Goal: Transaction & Acquisition: Subscribe to service/newsletter

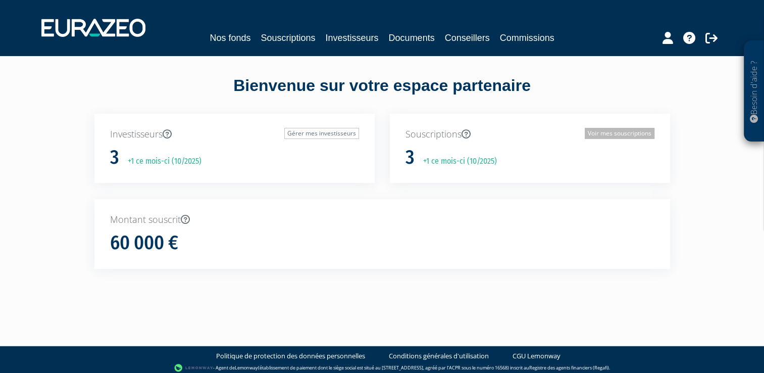
click at [608, 132] on link "Voir mes souscriptions" at bounding box center [620, 133] width 70 height 11
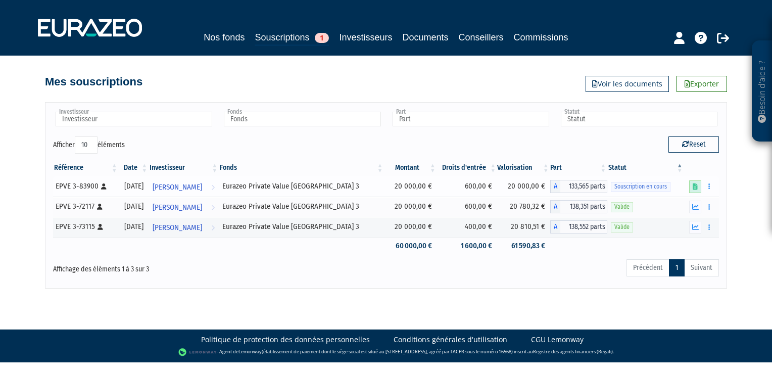
click at [694, 187] on icon at bounding box center [694, 186] width 5 height 7
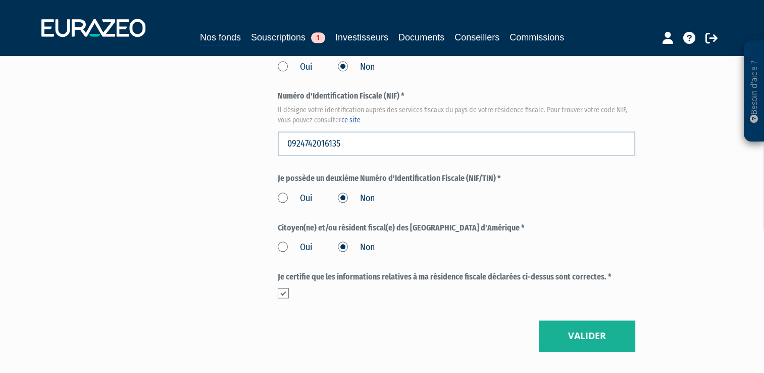
scroll to position [1203, 0]
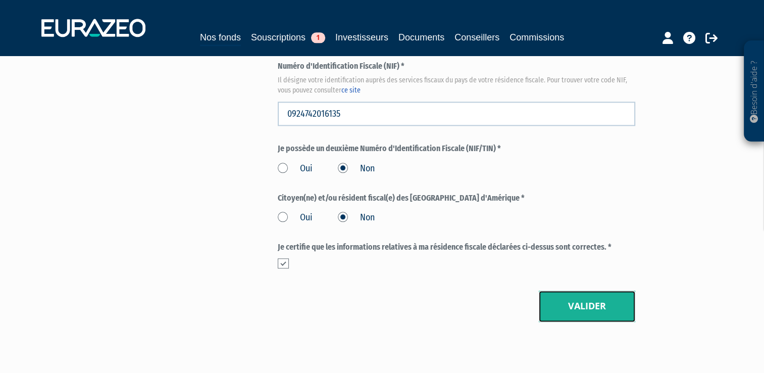
click at [583, 304] on button "Valider" at bounding box center [587, 305] width 96 height 31
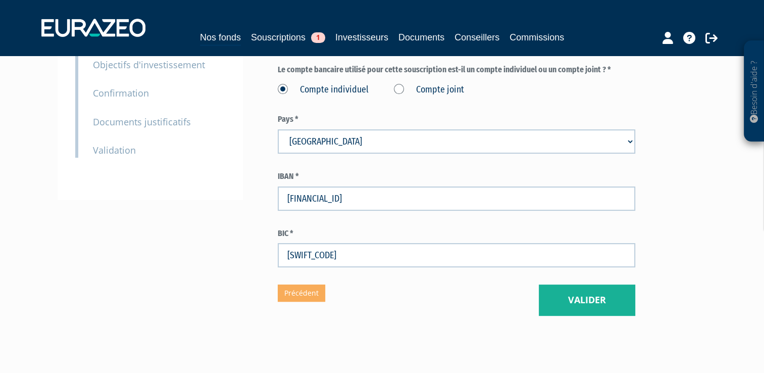
scroll to position [209, 0]
click at [592, 298] on button "Valider" at bounding box center [587, 299] width 96 height 31
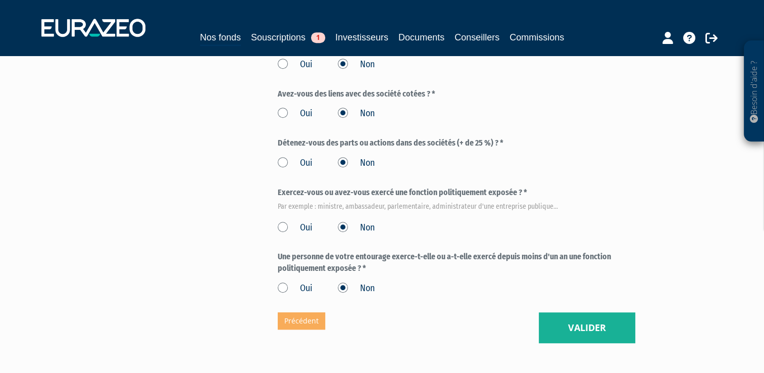
scroll to position [588, 0]
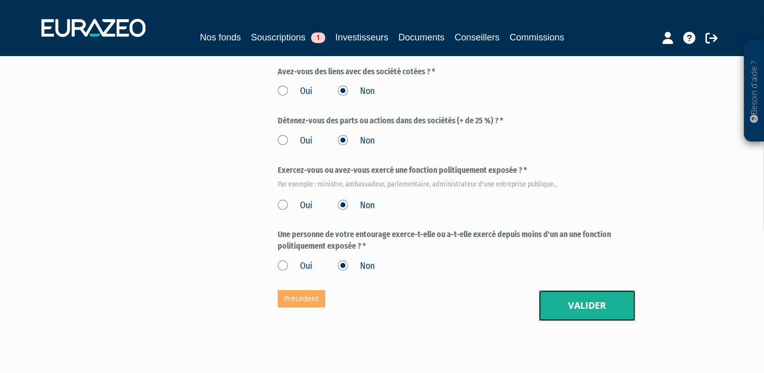
click at [595, 305] on button "Valider" at bounding box center [587, 305] width 96 height 31
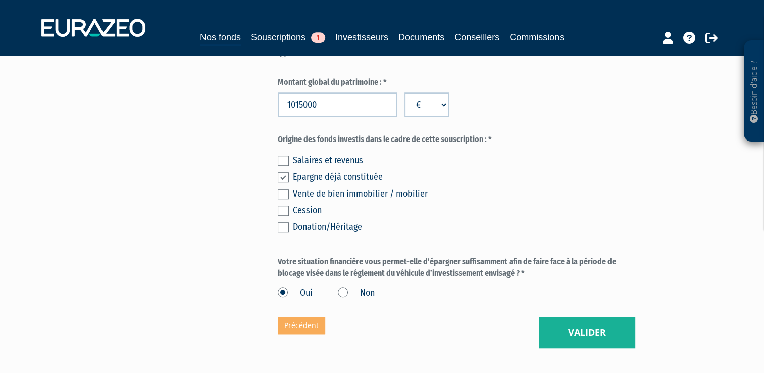
scroll to position [741, 0]
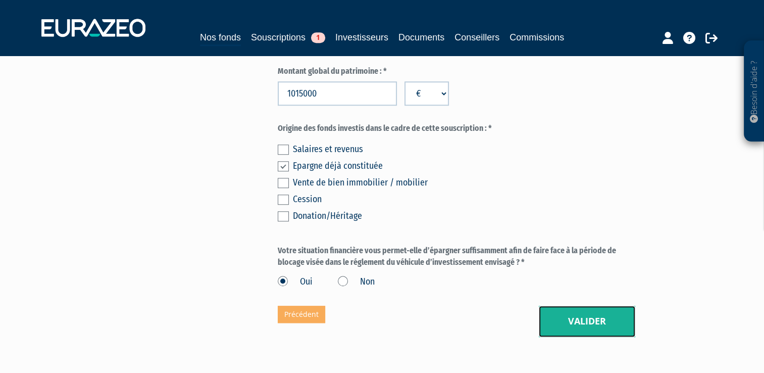
click at [592, 324] on button "Valider" at bounding box center [587, 320] width 96 height 31
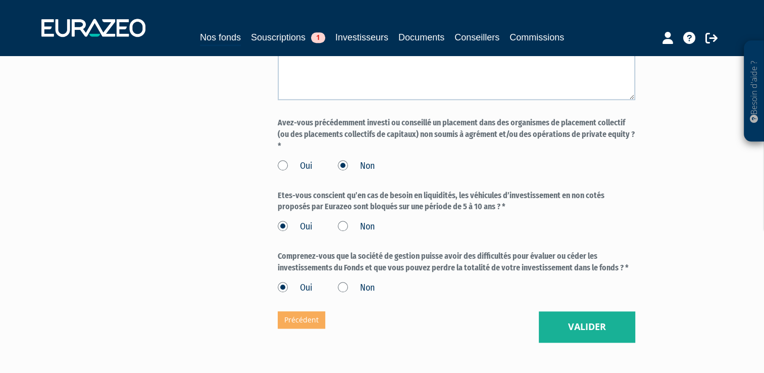
scroll to position [870, 0]
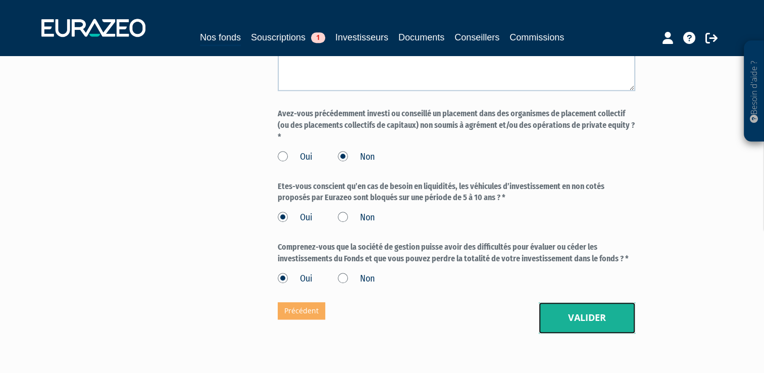
click at [607, 333] on button "Valider" at bounding box center [587, 317] width 96 height 31
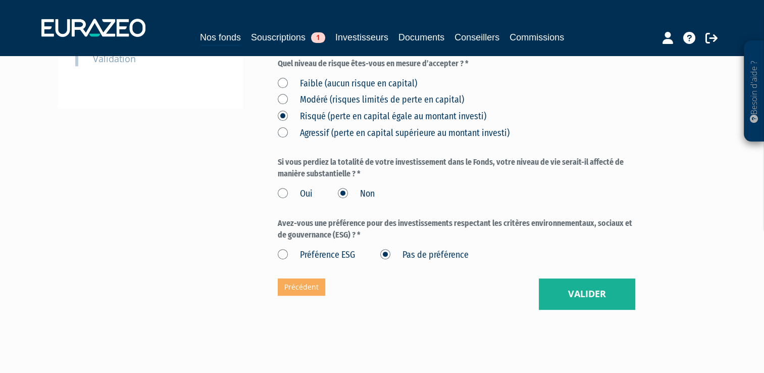
scroll to position [319, 0]
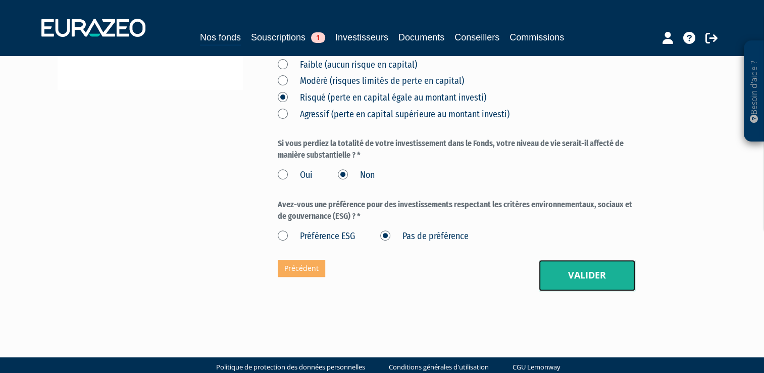
click at [580, 276] on button "Valider" at bounding box center [587, 275] width 96 height 31
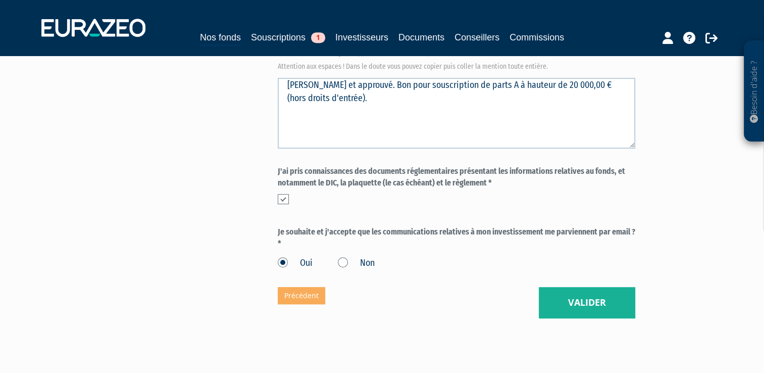
scroll to position [450, 0]
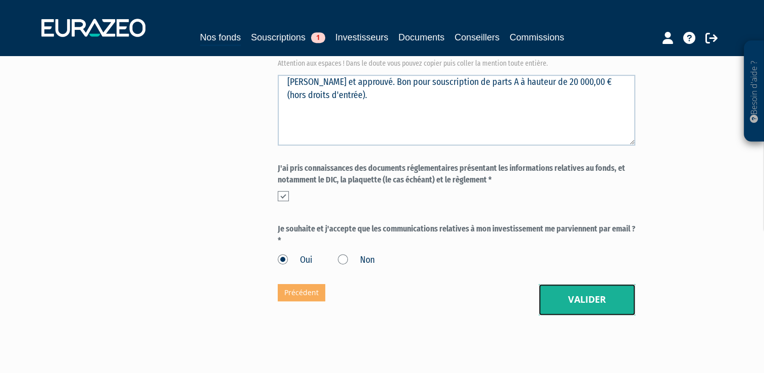
click at [591, 302] on button "Valider" at bounding box center [587, 299] width 96 height 31
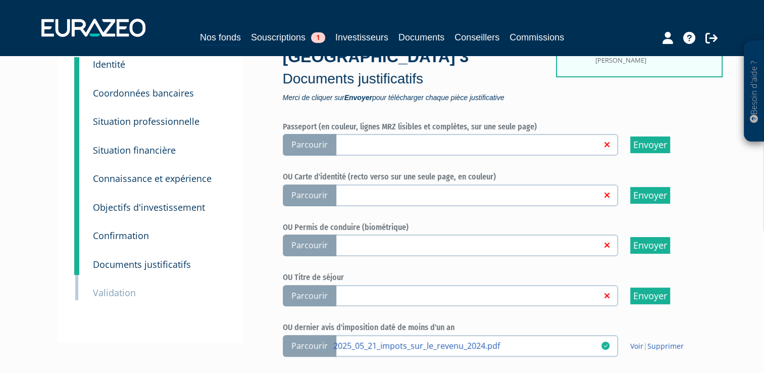
scroll to position [109, 0]
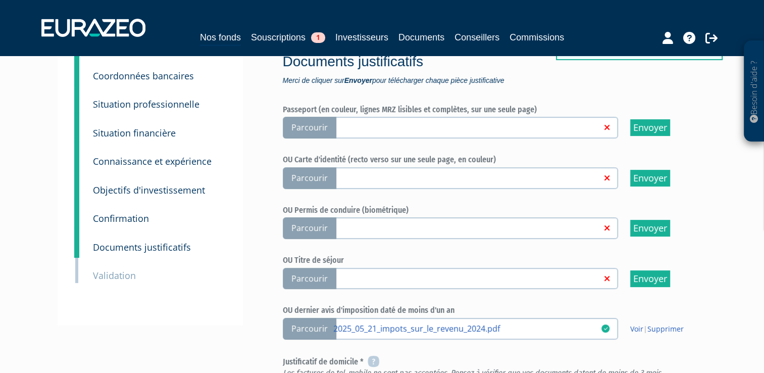
click at [317, 177] on span "Parcourir" at bounding box center [310, 178] width 54 height 22
click at [0, 0] on input "Parcourir" at bounding box center [0, 0] width 0 height 0
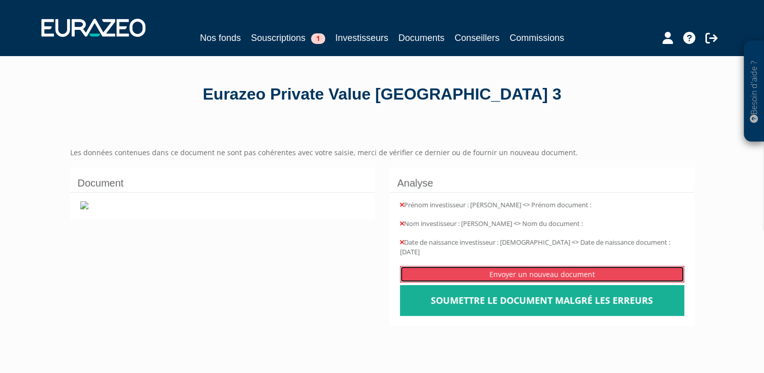
click at [510, 266] on link "Envoyer un nouveau document" at bounding box center [542, 274] width 284 height 17
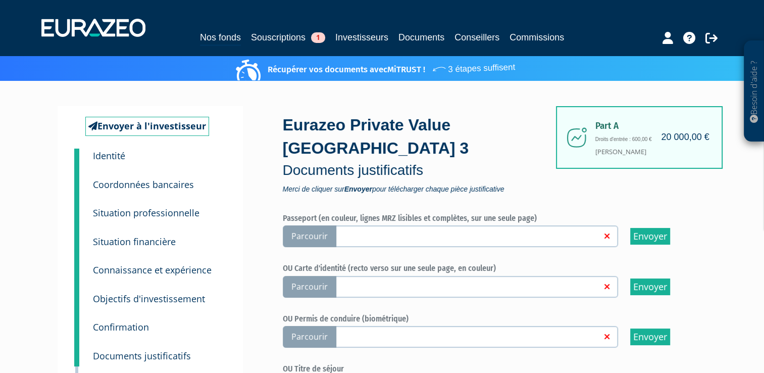
click at [305, 284] on span "Parcourir" at bounding box center [310, 287] width 54 height 22
click at [0, 0] on input "Parcourir" at bounding box center [0, 0] width 0 height 0
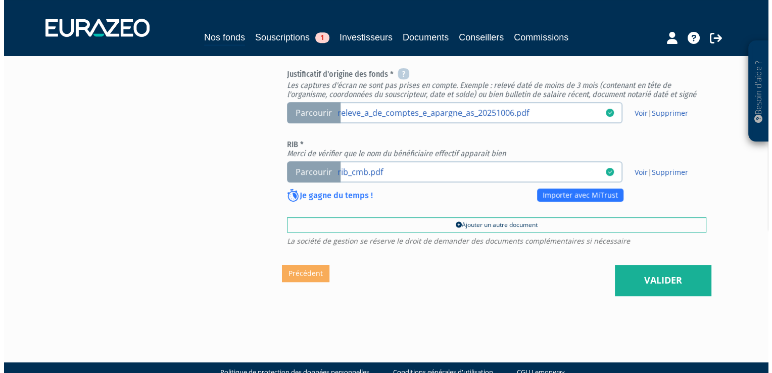
scroll to position [480, 0]
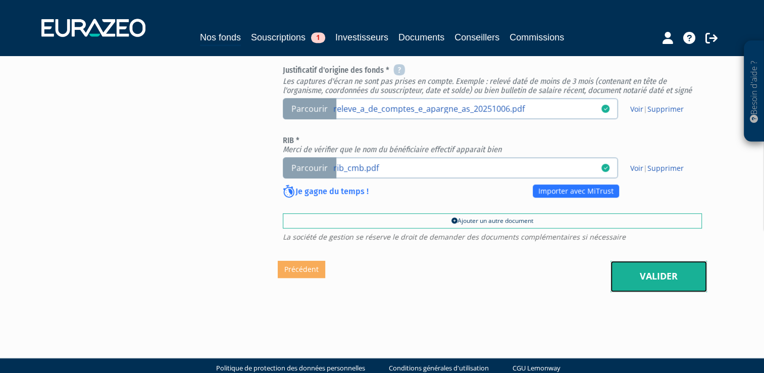
click at [657, 267] on link "Valider" at bounding box center [658, 276] width 96 height 31
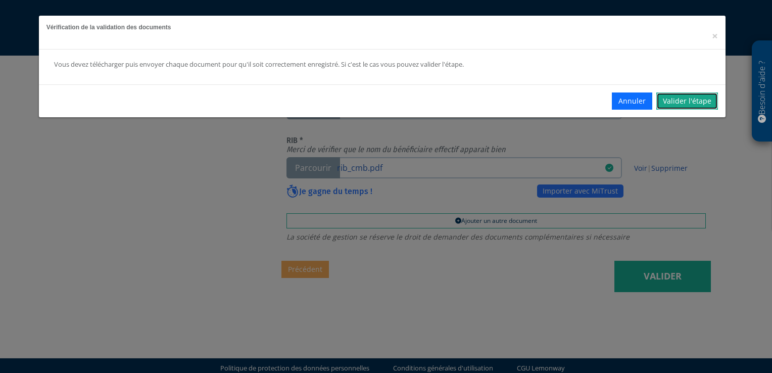
click at [683, 100] on link "Valider l'étape" at bounding box center [687, 100] width 62 height 17
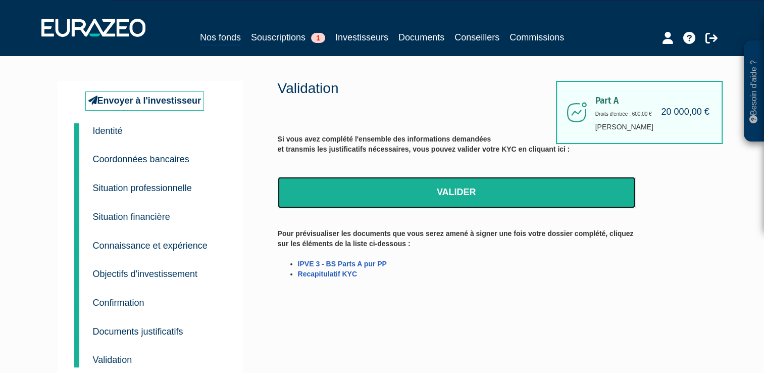
click at [464, 190] on link "Valider" at bounding box center [456, 192] width 357 height 31
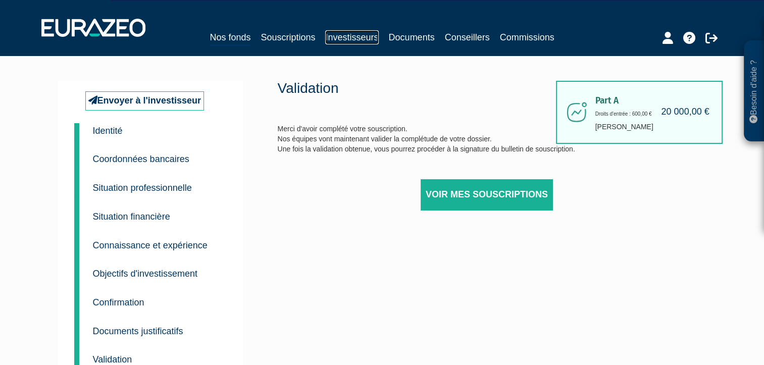
click at [353, 37] on link "Investisseurs" at bounding box center [351, 37] width 53 height 14
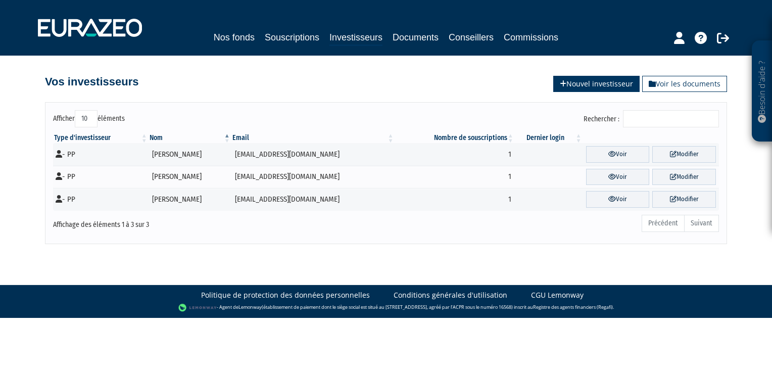
click at [597, 81] on link "Nouvel investisseur" at bounding box center [596, 84] width 86 height 16
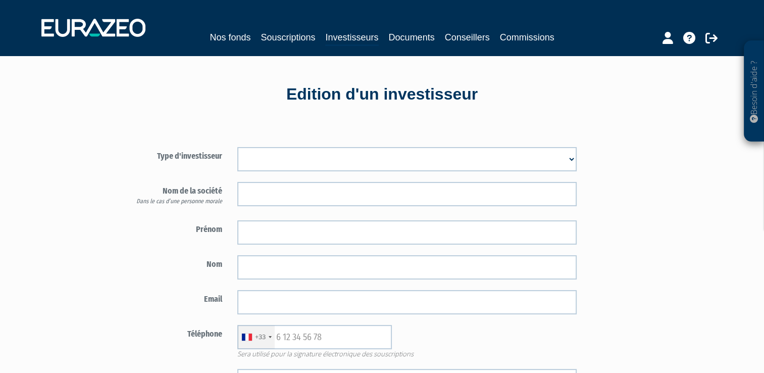
click at [573, 161] on select "Mr [PERSON_NAME] Société" at bounding box center [406, 159] width 339 height 24
select select "3"
click at [237, 147] on select "Mr Mme Société" at bounding box center [406, 159] width 339 height 24
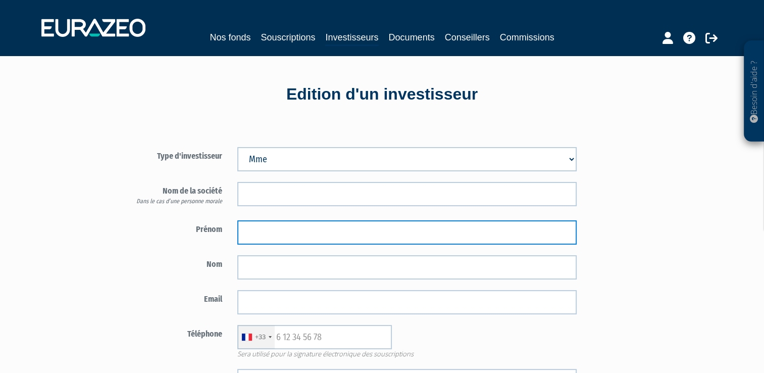
click at [257, 230] on input "text" at bounding box center [406, 232] width 339 height 24
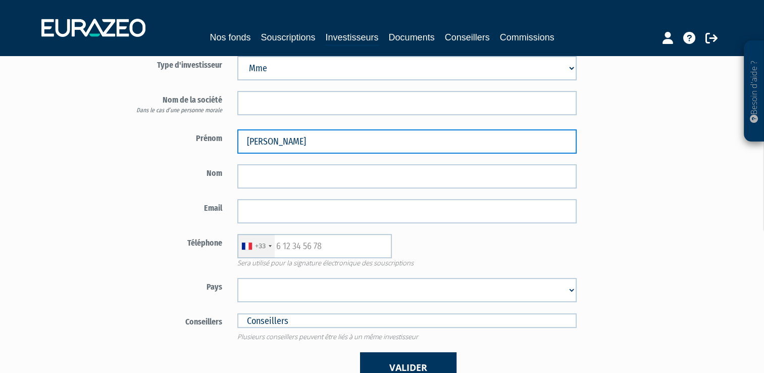
scroll to position [151, 0]
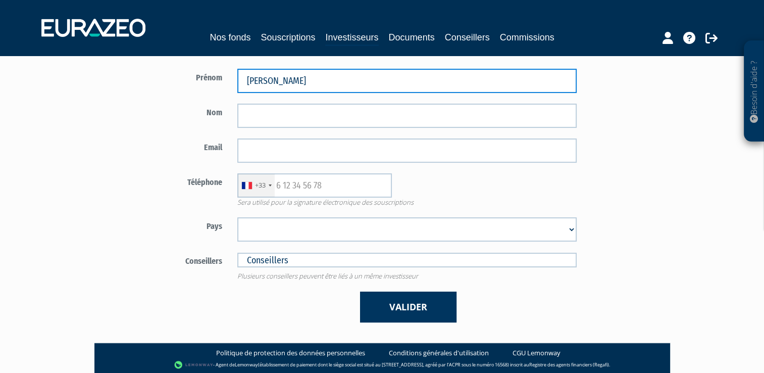
type input "Claire"
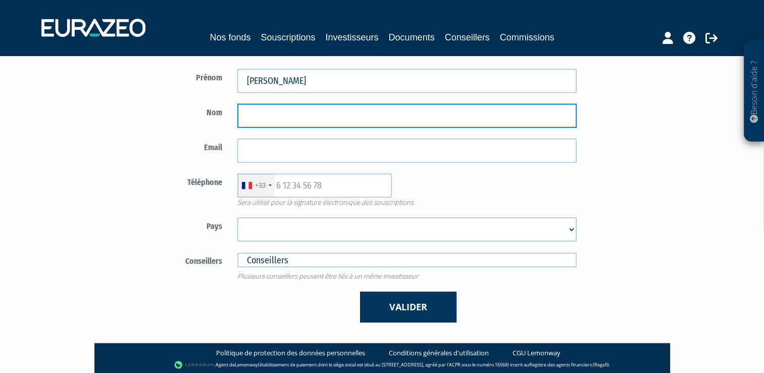
click at [258, 115] on input "text" at bounding box center [406, 116] width 339 height 24
type input "MORVAN"
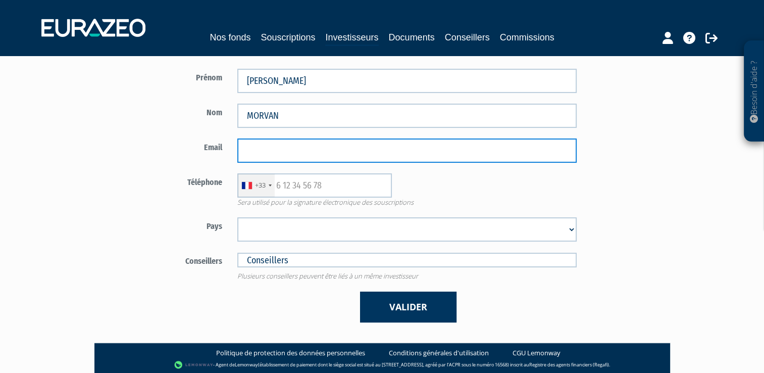
click at [250, 149] on input "email" at bounding box center [406, 150] width 339 height 24
type input "morvan.claire22@gmail.com"
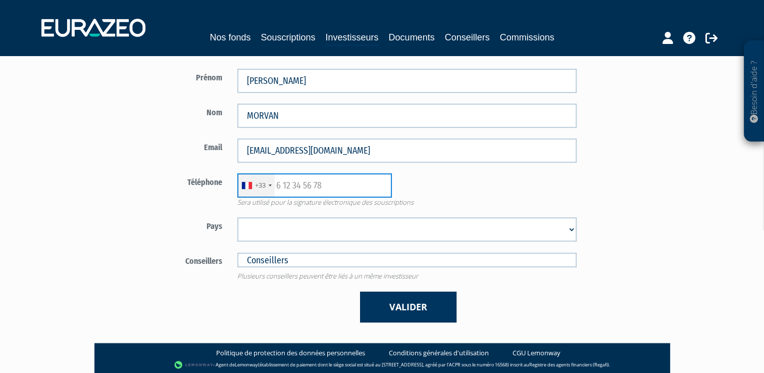
click at [286, 187] on input "text" at bounding box center [314, 185] width 155 height 24
type input "6 75 40 05 67"
click at [256, 231] on select "Afghanistan Afrique du Sud Albanie Algérie Allemagne Andorre Angola Anguilla An…" at bounding box center [406, 229] width 339 height 24
select select "75"
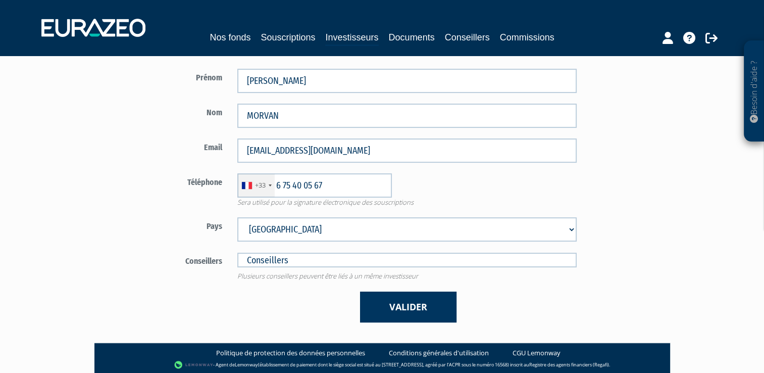
click at [237, 217] on select "Afghanistan Afrique du Sud Albanie Algérie Allemagne Andorre Angola Anguilla An…" at bounding box center [406, 229] width 339 height 24
click at [415, 312] on button "Valider" at bounding box center [408, 306] width 96 height 31
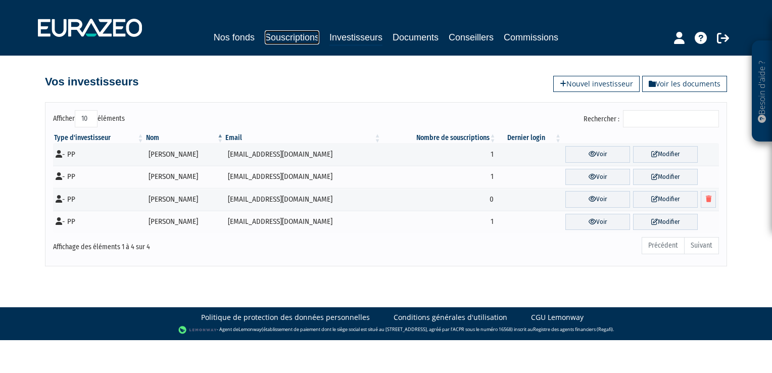
click at [289, 33] on link "Souscriptions" at bounding box center [292, 37] width 55 height 14
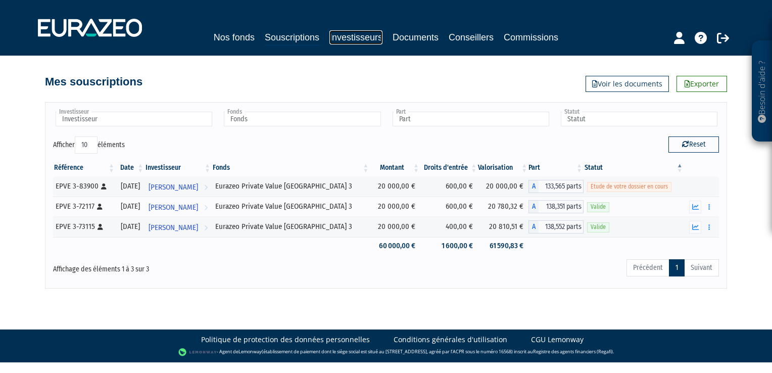
click at [354, 38] on link "Investisseurs" at bounding box center [355, 37] width 53 height 14
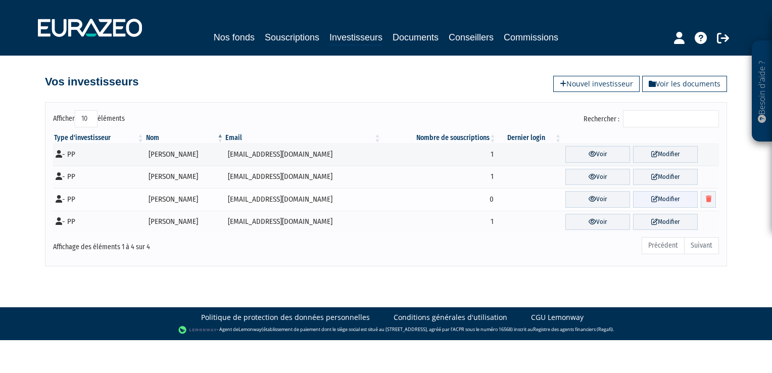
click at [667, 195] on link "Modifier" at bounding box center [665, 199] width 65 height 17
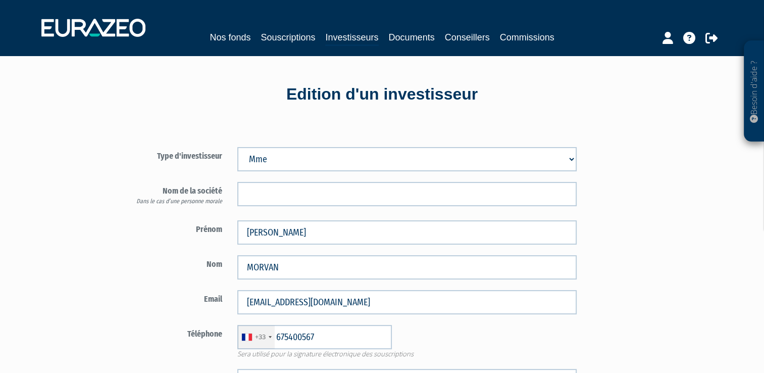
type input "6 75 40 05 67"
click at [350, 37] on link "Investisseurs" at bounding box center [351, 38] width 53 height 16
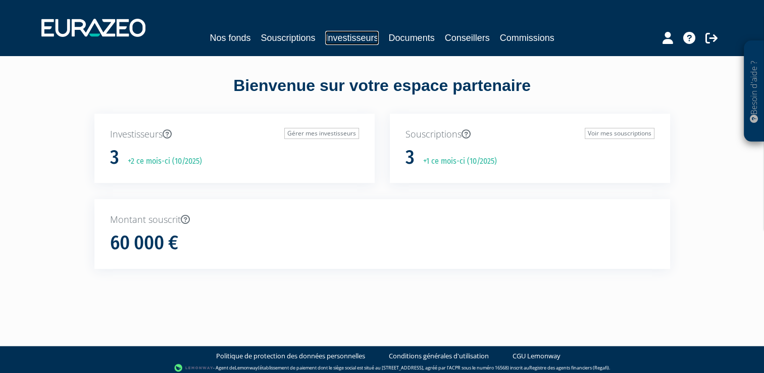
click at [352, 37] on link "Investisseurs" at bounding box center [351, 38] width 53 height 14
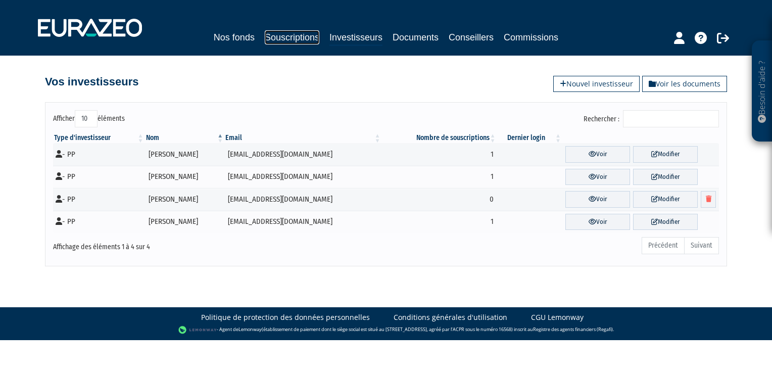
click at [285, 37] on link "Souscriptions" at bounding box center [292, 37] width 55 height 14
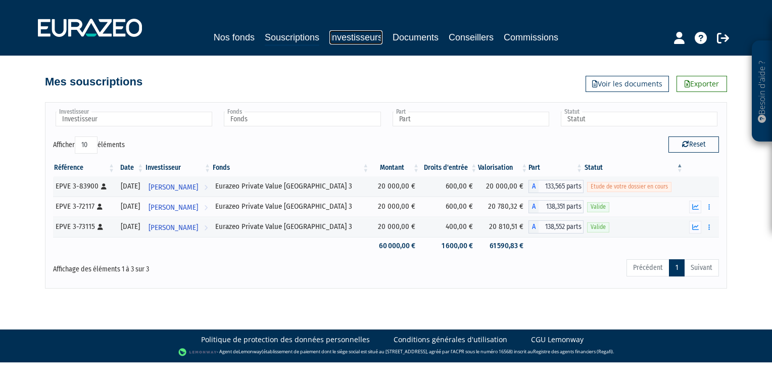
click at [363, 37] on link "Investisseurs" at bounding box center [355, 37] width 53 height 14
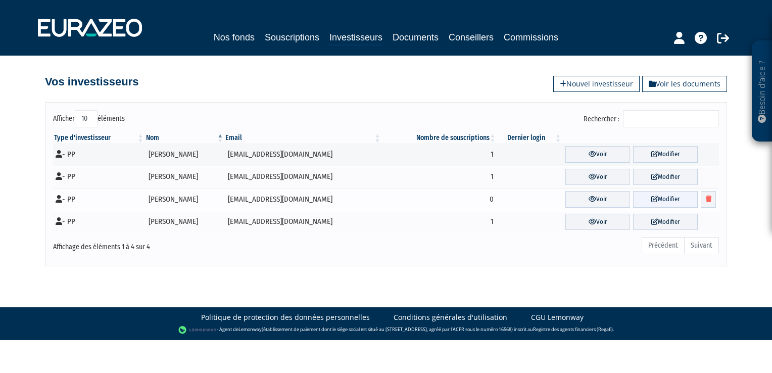
click at [665, 198] on link "Modifier" at bounding box center [665, 199] width 65 height 17
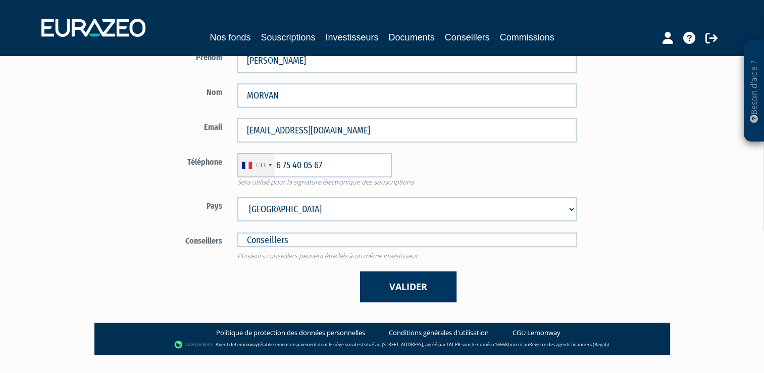
scroll to position [194, 0]
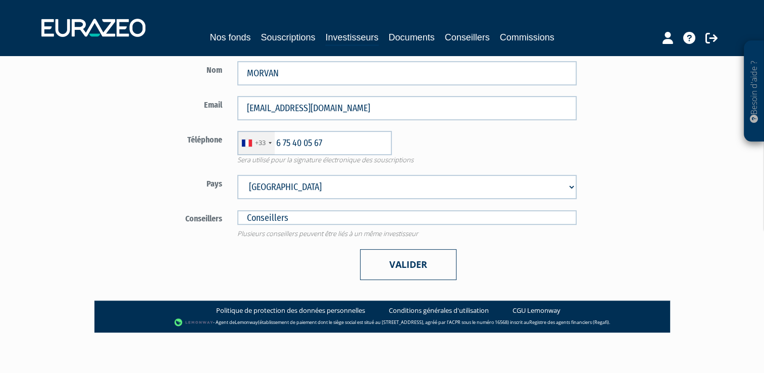
click at [406, 268] on button "Valider" at bounding box center [408, 264] width 96 height 31
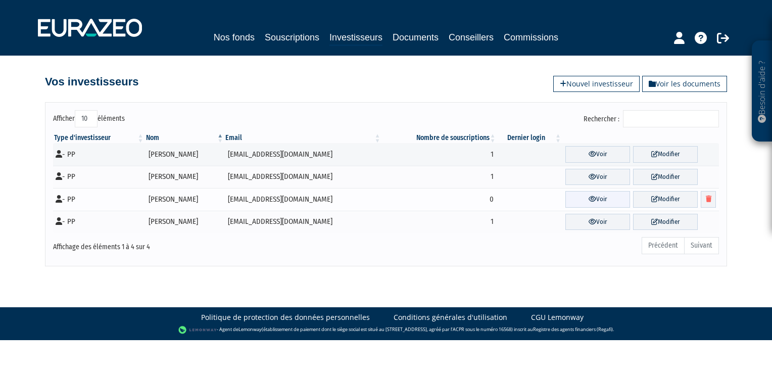
click at [588, 198] on icon at bounding box center [592, 198] width 8 height 7
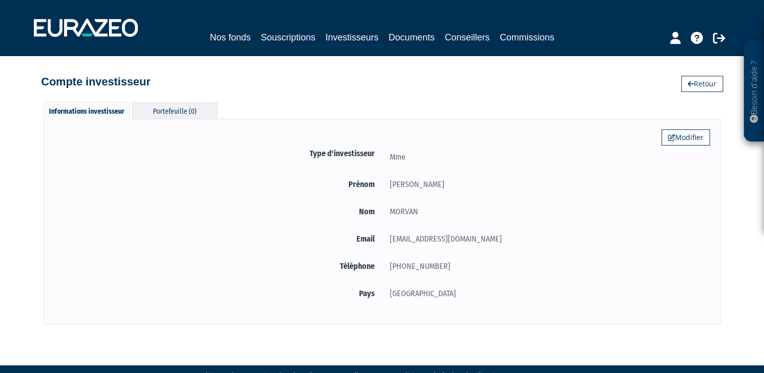
click at [152, 112] on div "Portefeuille (0)" at bounding box center [175, 110] width 86 height 17
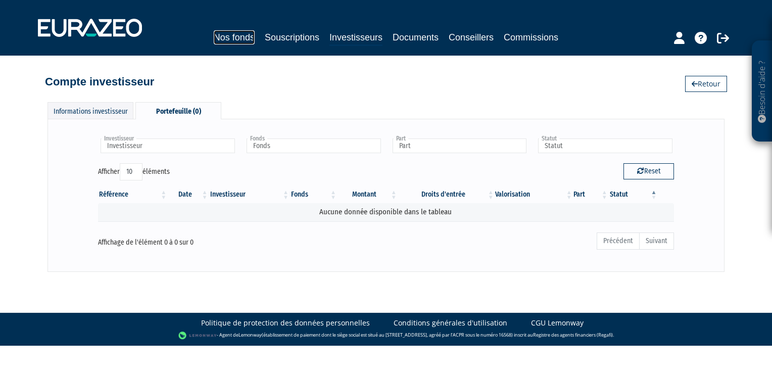
click at [233, 39] on link "Nos fonds" at bounding box center [234, 37] width 41 height 14
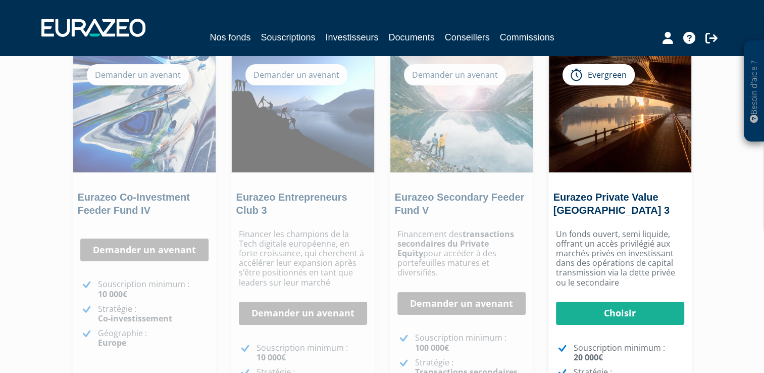
scroll to position [42, 0]
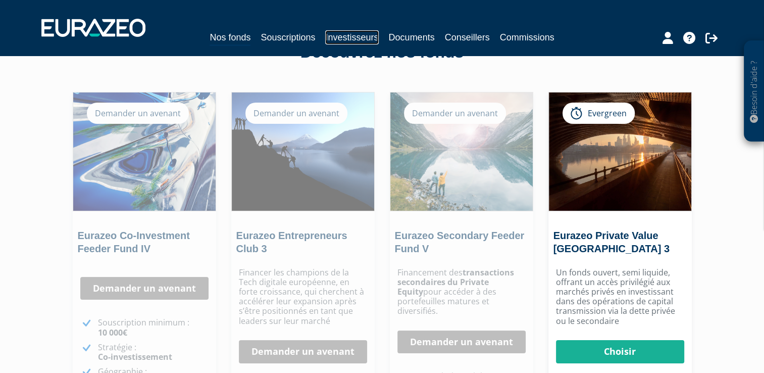
click at [366, 34] on link "Investisseurs" at bounding box center [351, 37] width 53 height 14
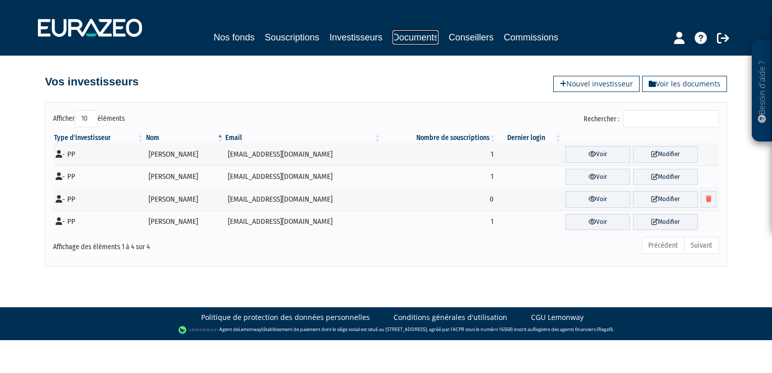
click at [426, 35] on link "Documents" at bounding box center [415, 37] width 46 height 14
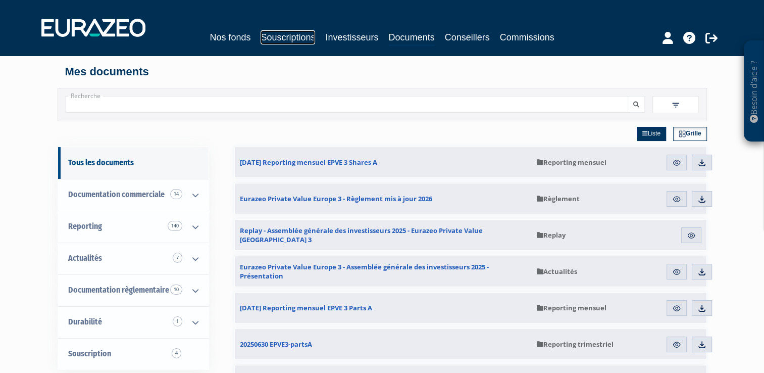
click at [296, 34] on link "Souscriptions" at bounding box center [288, 37] width 55 height 14
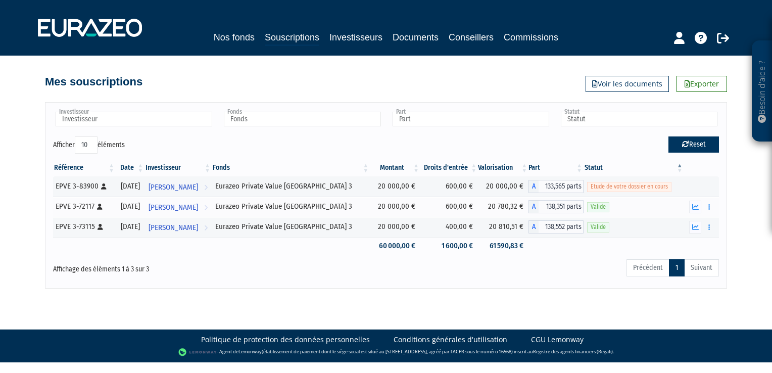
click at [704, 137] on button "Reset" at bounding box center [693, 144] width 50 height 16
type input "Investisseur"
type input "Fonds"
type input "Part"
type input "Statut"
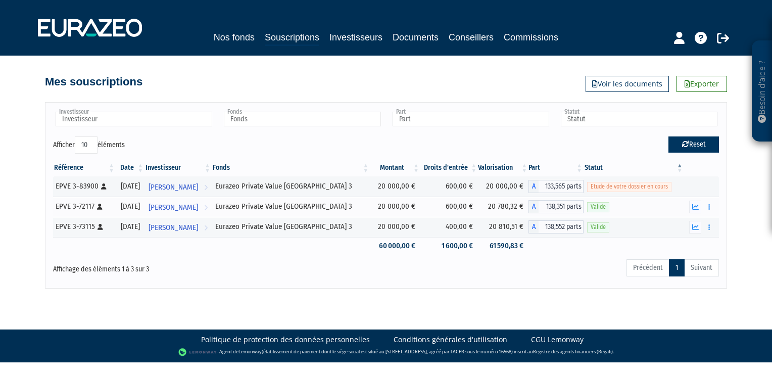
click at [700, 142] on button "Reset" at bounding box center [693, 144] width 50 height 16
type input "Investisseur"
type input "Fonds"
type input "Part"
type input "Statut"
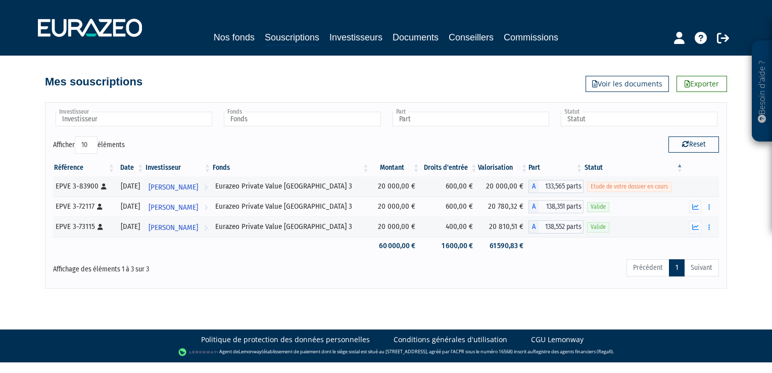
click at [702, 159] on th at bounding box center [701, 167] width 35 height 17
click at [695, 146] on button "Reset" at bounding box center [693, 144] width 50 height 16
type input "Investisseur"
type input "Fonds"
type input "Part"
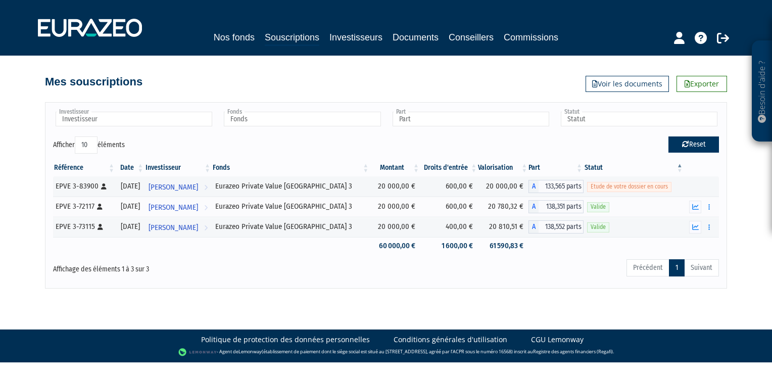
type input "Statut"
click at [632, 140] on div "Reset" at bounding box center [556, 146] width 340 height 20
click at [694, 146] on button "Reset" at bounding box center [693, 144] width 50 height 16
type input "Investisseur"
type input "Fonds"
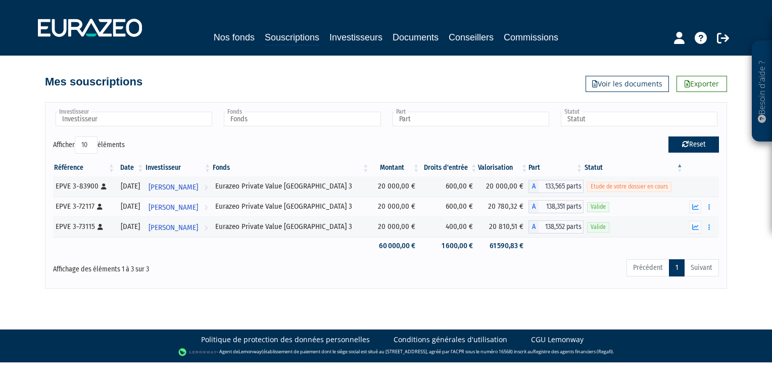
type input "Part"
type input "Statut"
click at [236, 36] on link "Nos fonds" at bounding box center [234, 37] width 41 height 14
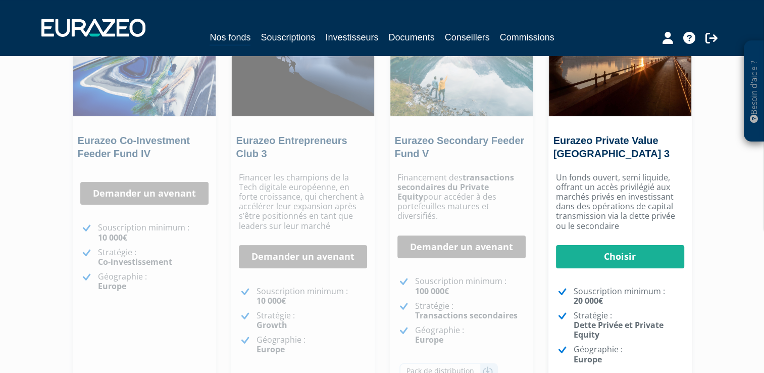
scroll to position [178, 0]
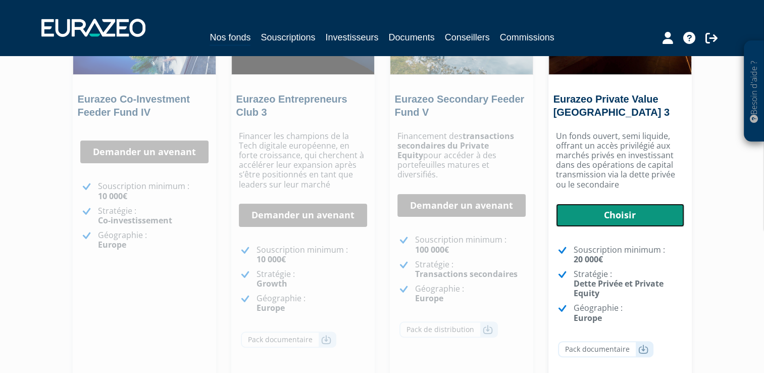
click at [617, 208] on link "Choisir" at bounding box center [620, 214] width 128 height 23
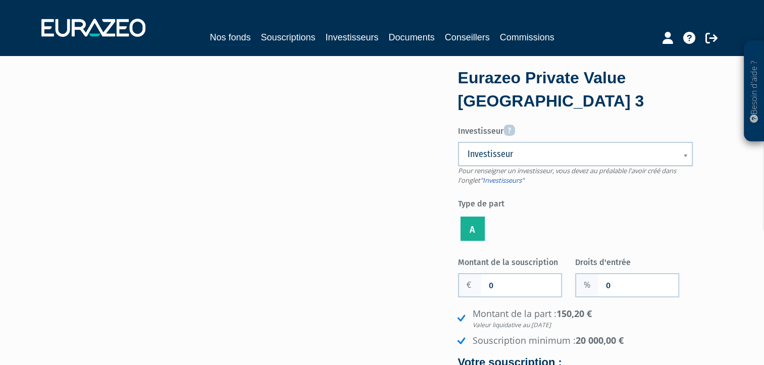
click at [537, 154] on span "Investisseur" at bounding box center [569, 154] width 202 height 12
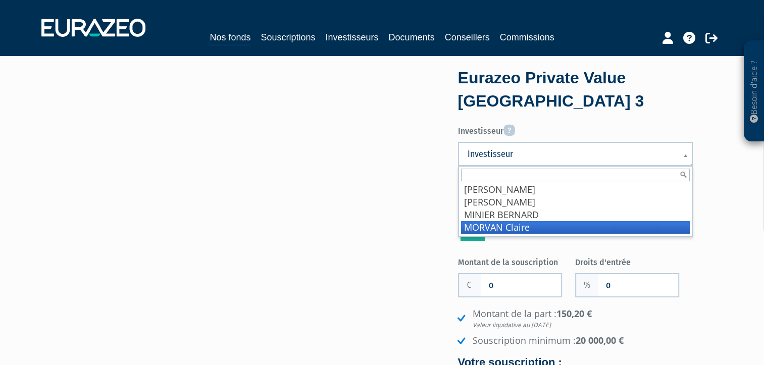
click at [530, 224] on li "MORVAN Claire" at bounding box center [575, 227] width 229 height 13
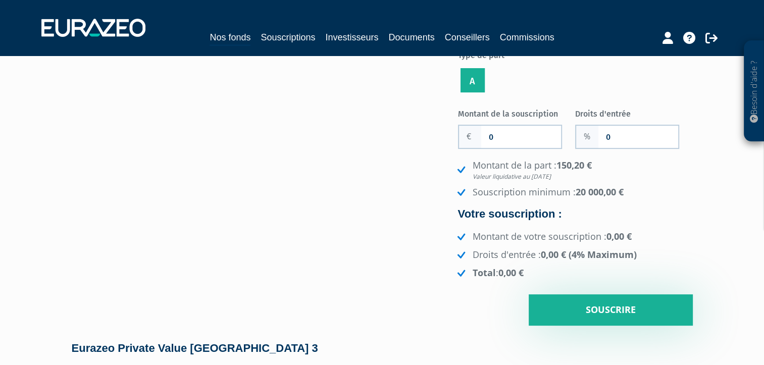
scroll to position [174, 0]
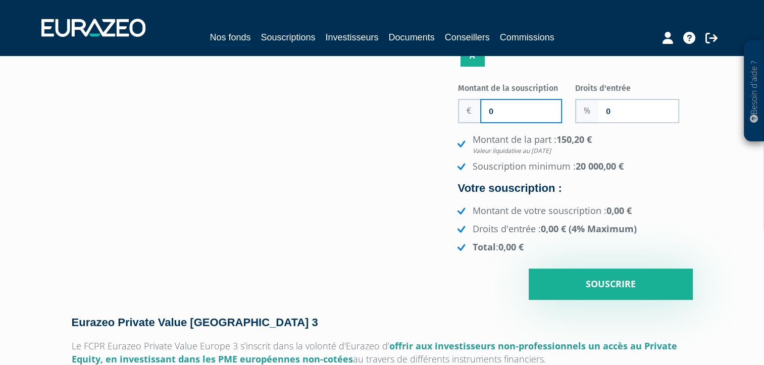
click at [483, 110] on input "0" at bounding box center [521, 111] width 80 height 22
type input "20 000"
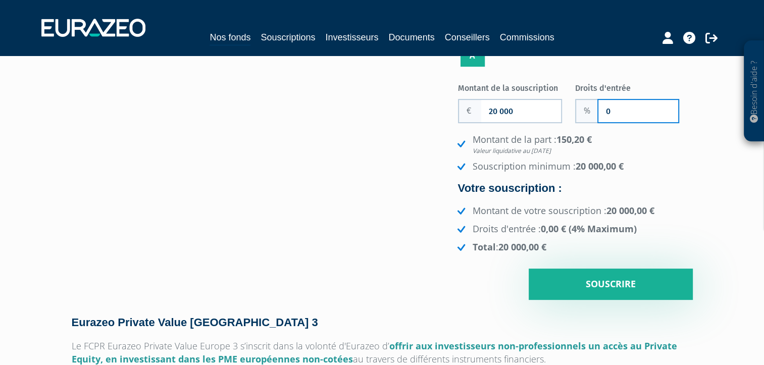
drag, startPoint x: 612, startPoint y: 113, endPoint x: 621, endPoint y: 96, distance: 18.7
click at [614, 113] on input "0" at bounding box center [638, 111] width 80 height 22
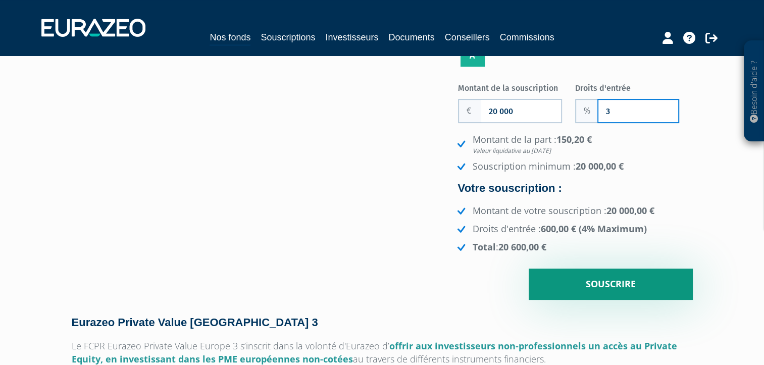
type input "3"
click at [622, 288] on input "Souscrire" at bounding box center [611, 284] width 164 height 31
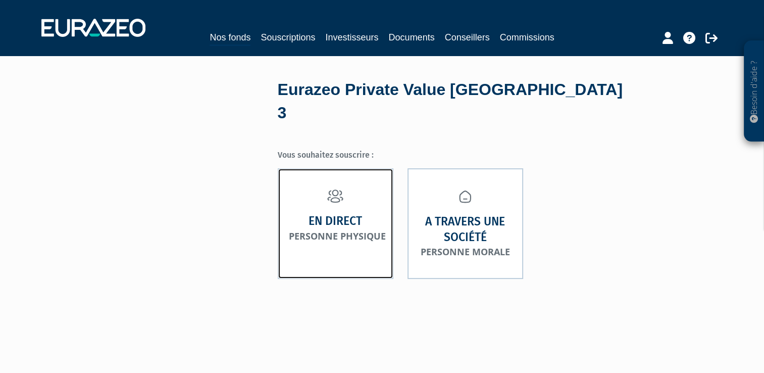
click at [305, 230] on small "Personne physique" at bounding box center [337, 236] width 97 height 12
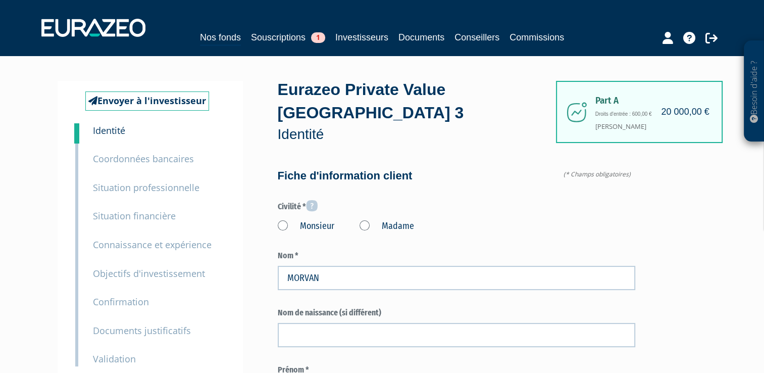
click at [364, 227] on label "Madame" at bounding box center [387, 226] width 55 height 13
click at [0, 0] on "Madame" at bounding box center [0, 0] width 0 height 0
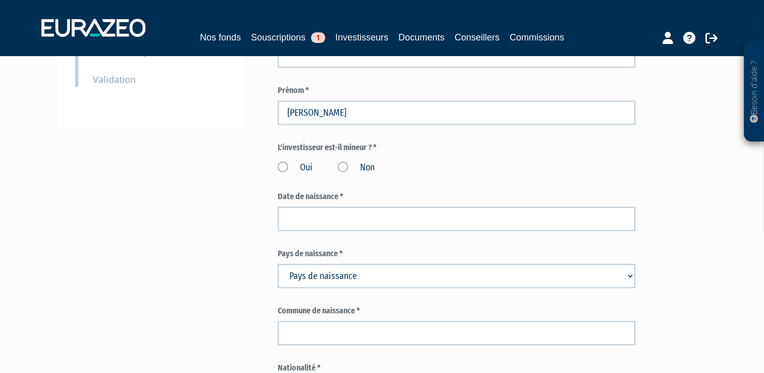
scroll to position [287, 0]
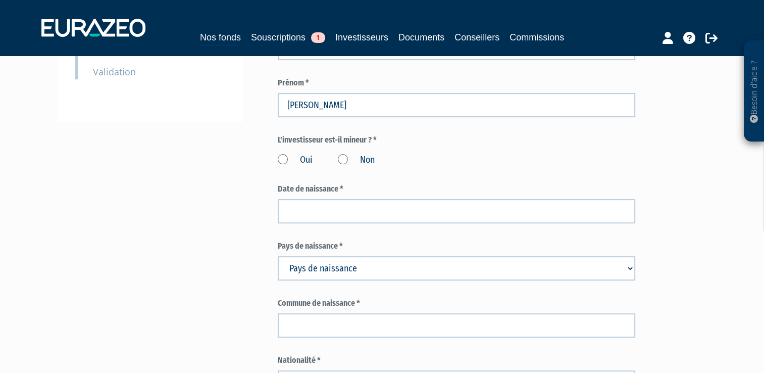
click at [342, 158] on label "Non" at bounding box center [356, 160] width 37 height 13
click at [0, 0] on input "Non" at bounding box center [0, 0] width 0 height 0
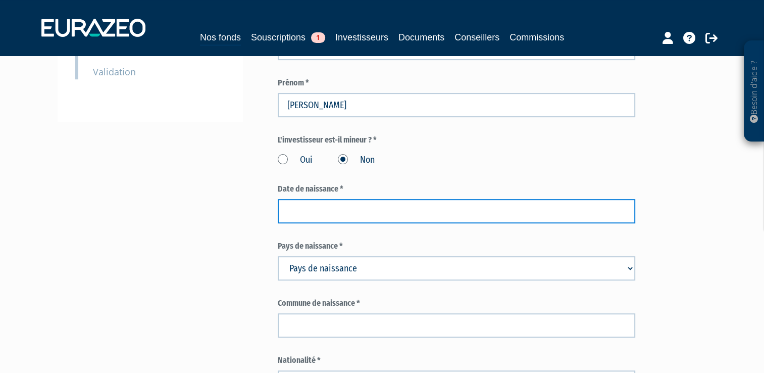
click at [320, 203] on input at bounding box center [456, 211] width 357 height 24
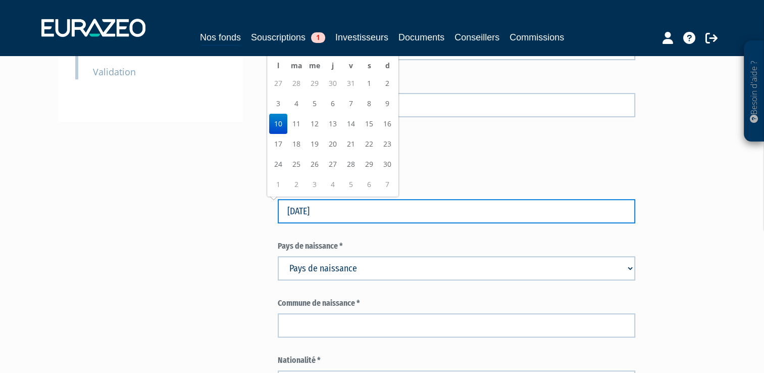
type input "10/06/1991"
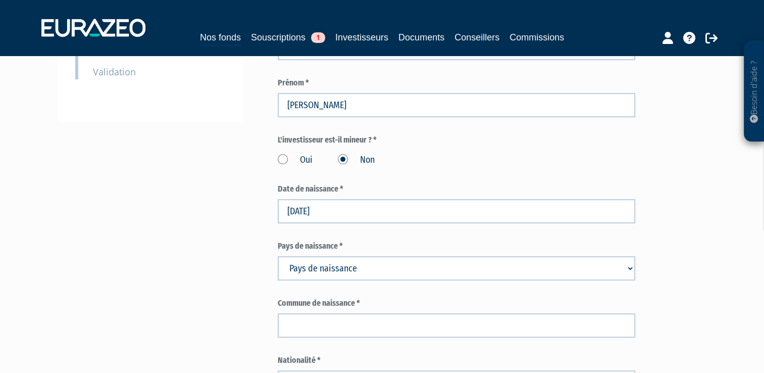
click at [355, 268] on select "Pays de naissance Afghanistan Afrique du Sud Albanie Algérie Allemagne Andorre" at bounding box center [456, 268] width 357 height 24
select select "75"
click at [278, 256] on select "Pays de naissance Afghanistan Afrique du Sud Albanie Algérie Allemagne Andorre" at bounding box center [456, 268] width 357 height 24
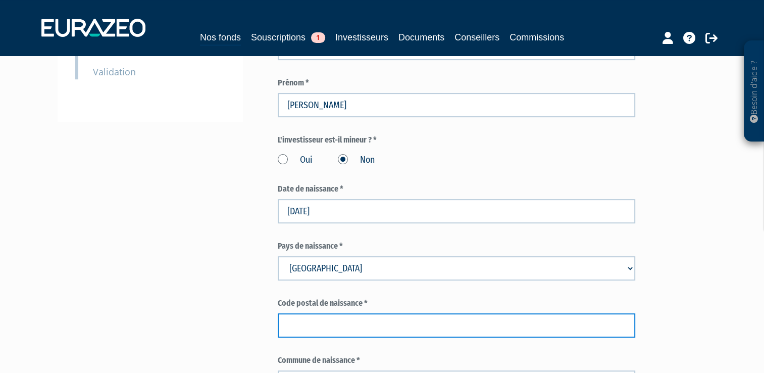
click at [296, 324] on input "text" at bounding box center [456, 325] width 357 height 24
type input "22000"
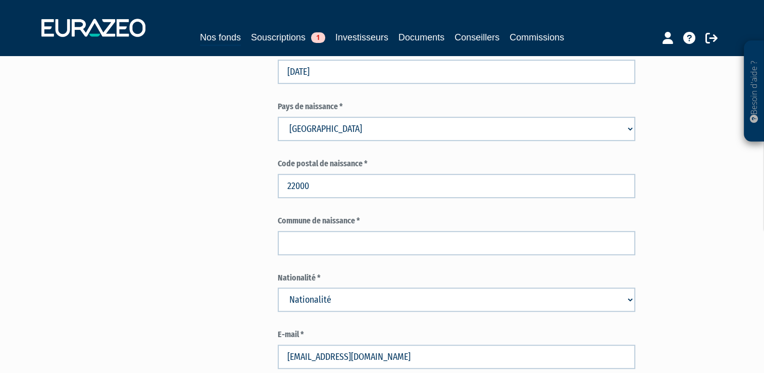
scroll to position [440, 0]
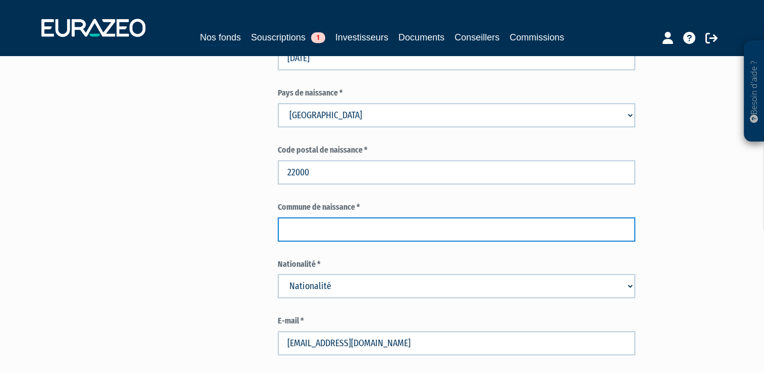
click at [364, 231] on input "text" at bounding box center [456, 229] width 357 height 24
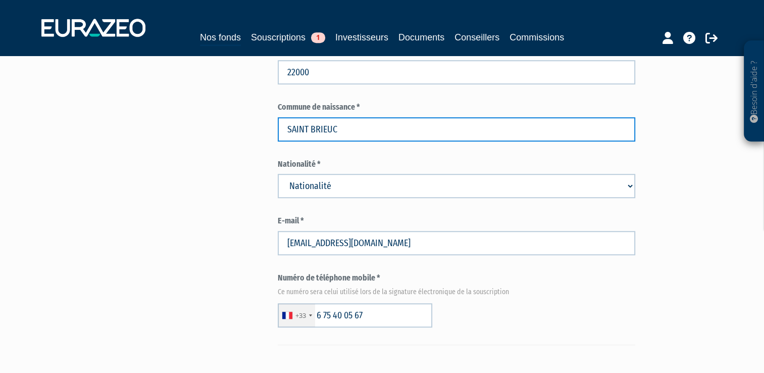
scroll to position [555, 0]
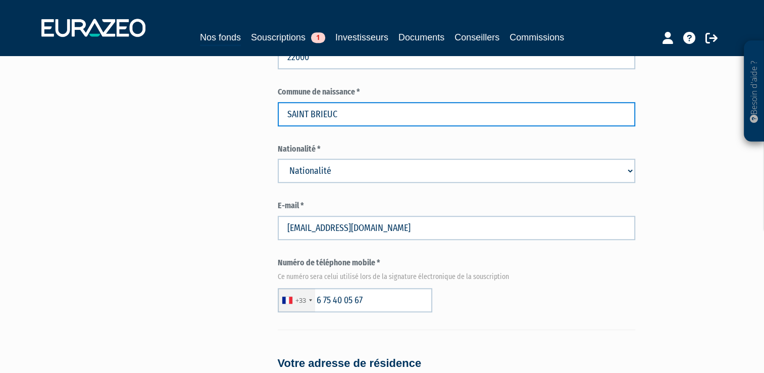
type input "SAINT BRIEUC"
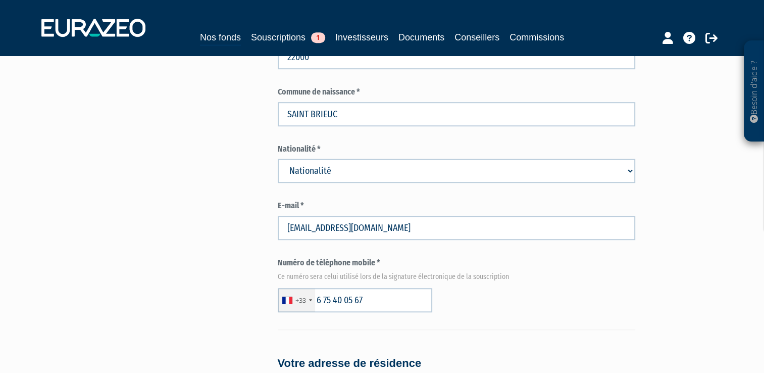
click at [629, 173] on select "Nationalité Afghanistan Afrique du Sud Albanie Algérie Allemagne Andorre" at bounding box center [456, 171] width 357 height 24
select select "75"
click at [278, 159] on select "Nationalité Afghanistan Afrique du Sud Albanie Algérie Allemagne Andorre" at bounding box center [456, 171] width 357 height 24
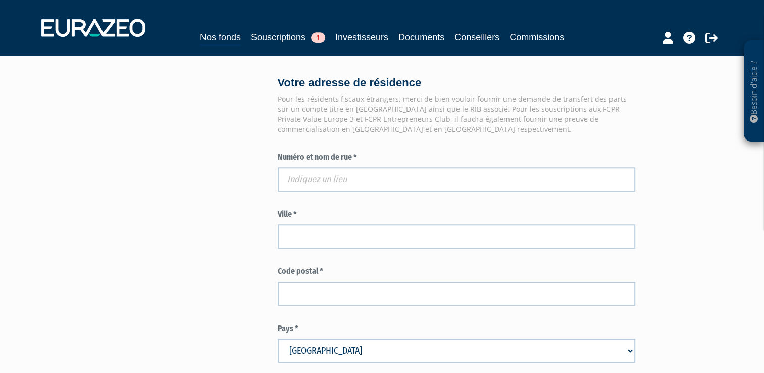
scroll to position [841, 0]
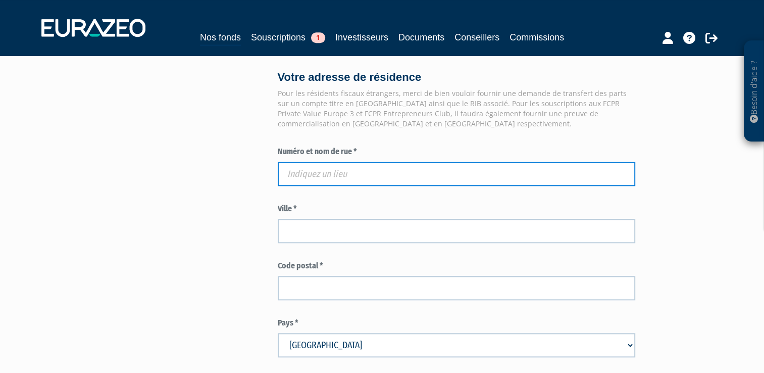
click at [288, 171] on input "text" at bounding box center [456, 174] width 357 height 24
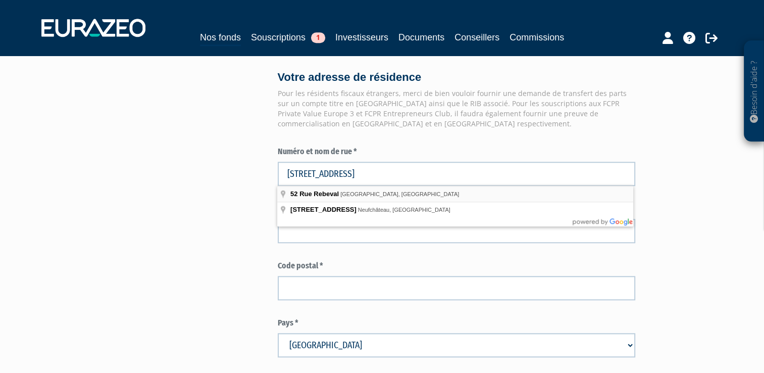
type input "52 Rue Rebeval, Paris, France"
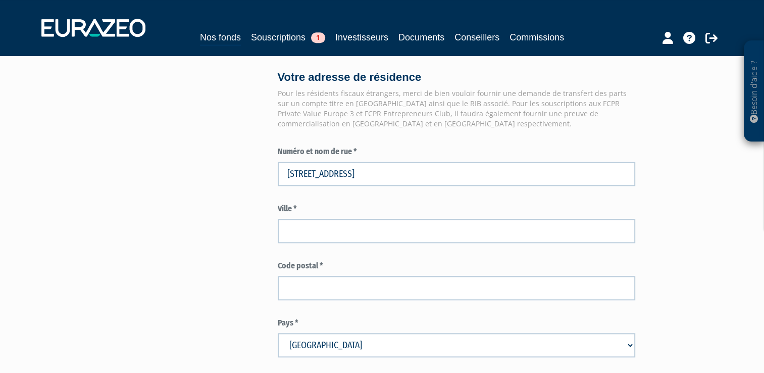
type input "Paris"
type input "75019"
type input "52 Rue Rebeval"
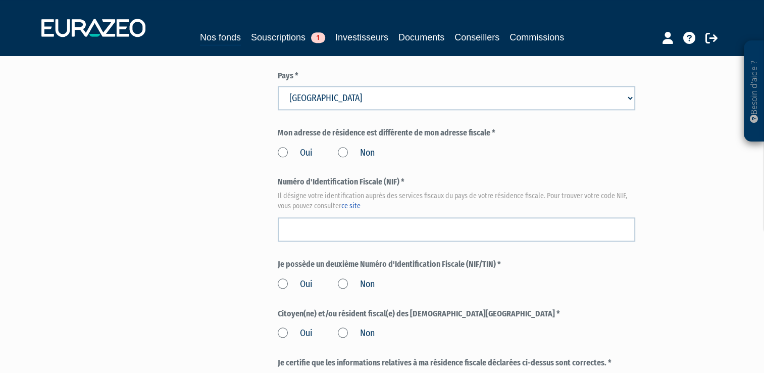
scroll to position [1095, 0]
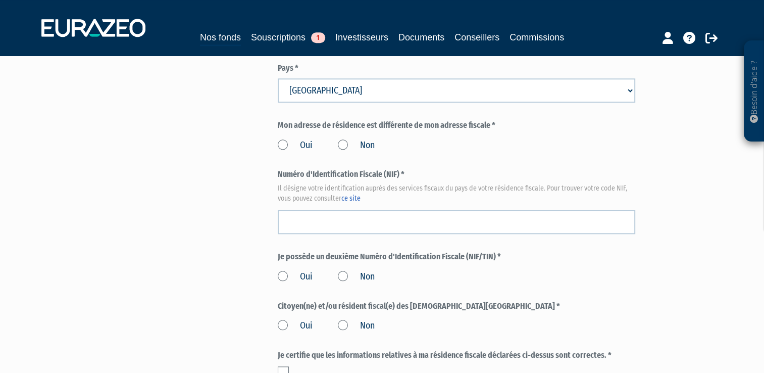
click at [345, 142] on label "Non" at bounding box center [356, 145] width 37 height 13
click at [0, 0] on input "Non" at bounding box center [0, 0] width 0 height 0
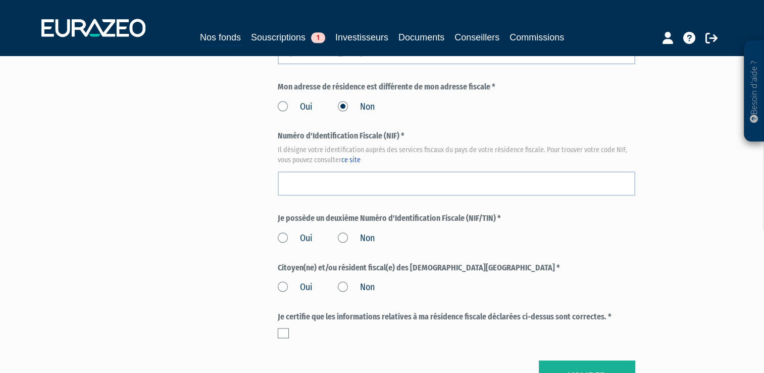
scroll to position [1149, 0]
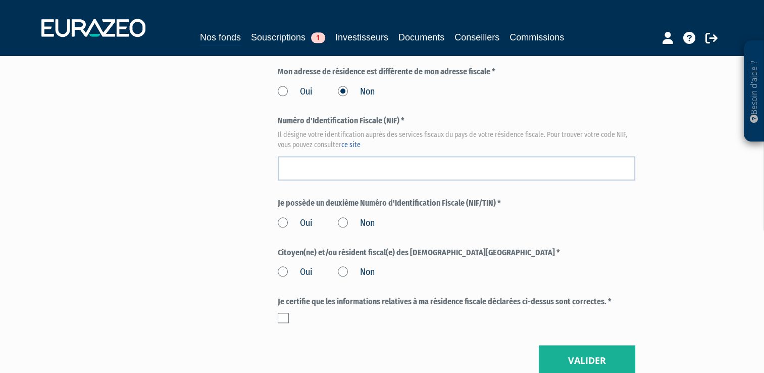
click at [344, 225] on label "Non" at bounding box center [356, 223] width 37 height 13
click at [0, 0] on input "Non" at bounding box center [0, 0] width 0 height 0
click at [343, 268] on label "Non" at bounding box center [356, 272] width 37 height 13
click at [0, 0] on input "Non" at bounding box center [0, 0] width 0 height 0
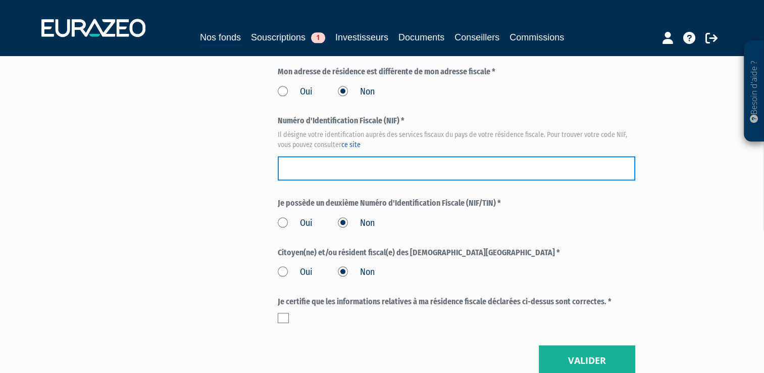
click at [300, 166] on input "text" at bounding box center [456, 168] width 357 height 24
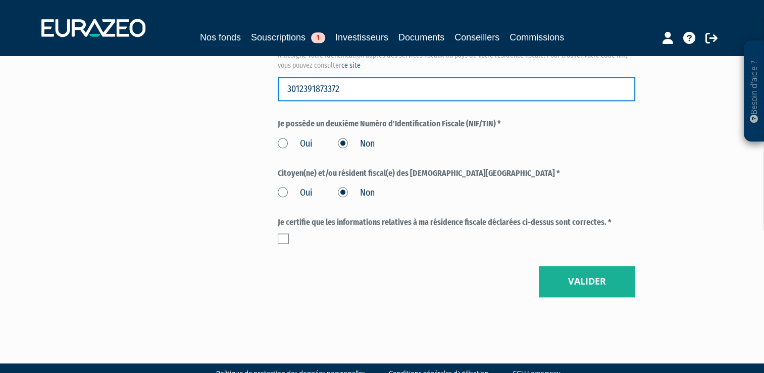
scroll to position [1238, 0]
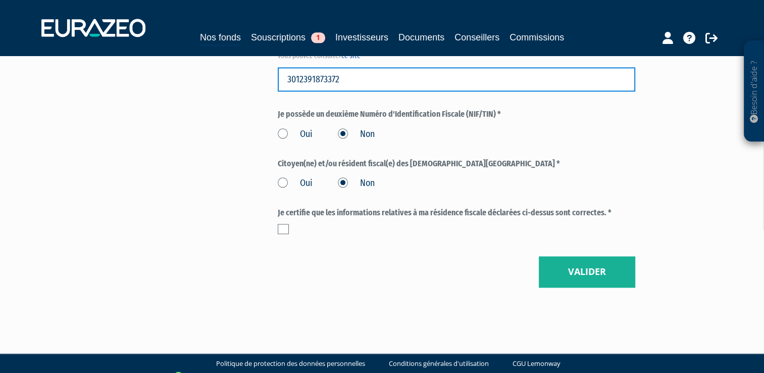
type input "3012391873372"
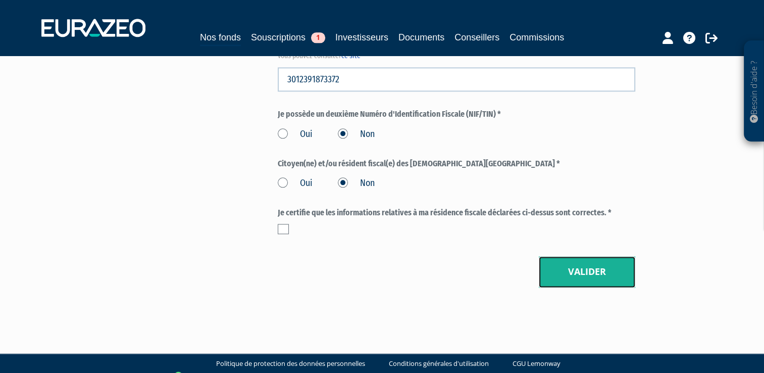
click at [582, 266] on button "Valider" at bounding box center [587, 271] width 96 height 31
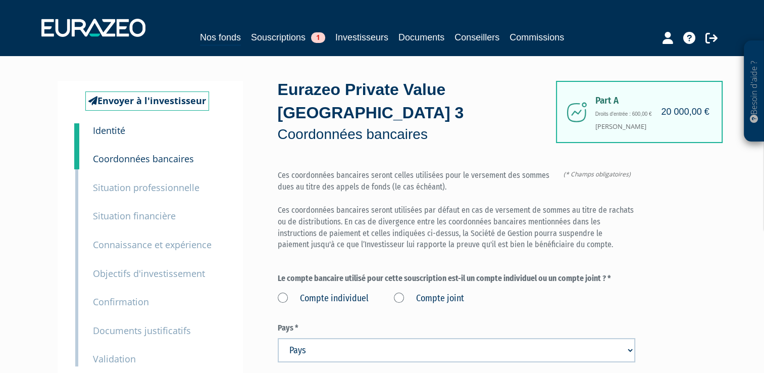
click at [281, 298] on label "Compte individuel" at bounding box center [323, 298] width 91 height 13
click at [0, 0] on individuel "Compte individuel" at bounding box center [0, 0] width 0 height 0
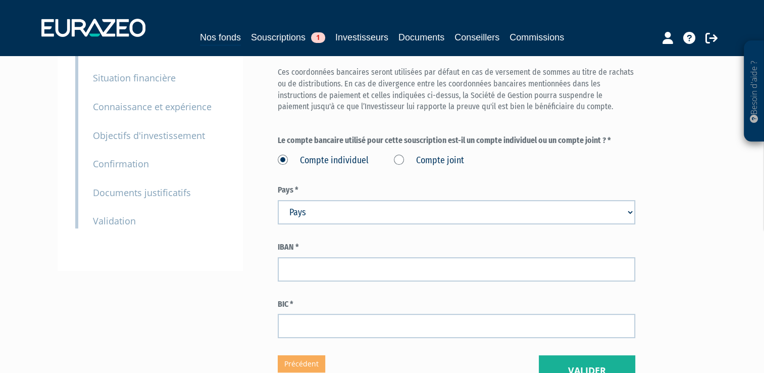
scroll to position [146, 0]
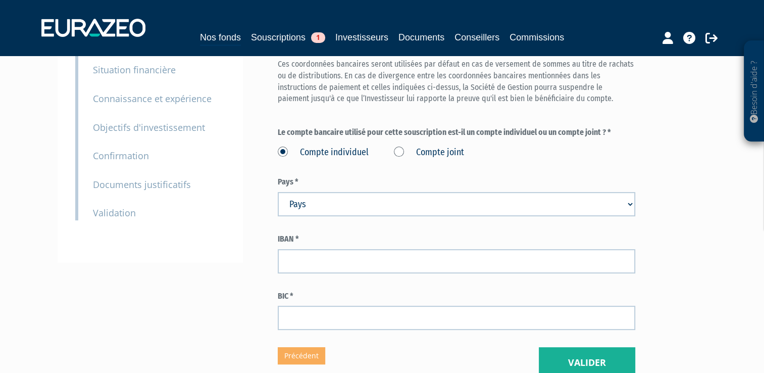
click at [630, 202] on select "Pays Afghanistan Afrique du Sud Albanie Algérie Allemagne Andorre" at bounding box center [456, 204] width 357 height 24
select select "75"
click at [278, 192] on select "Pays Afghanistan Afrique du Sud Albanie Algérie Allemagne Andorre" at bounding box center [456, 204] width 357 height 24
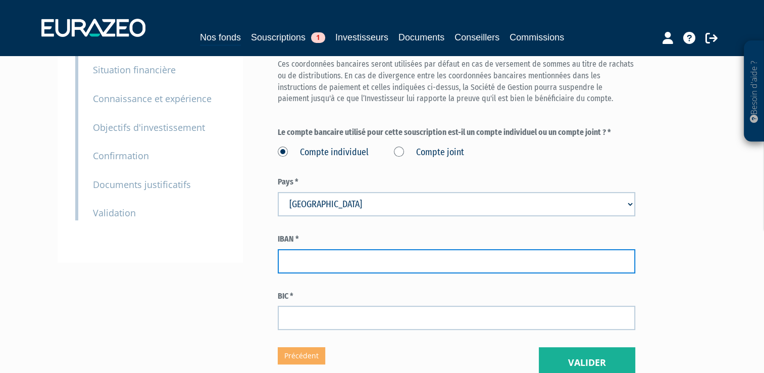
click at [295, 260] on input "text" at bounding box center [456, 261] width 357 height 24
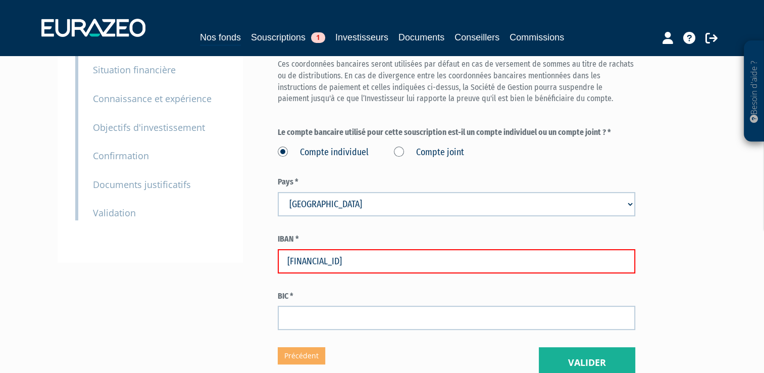
type input "FR7612206044030023154000473"
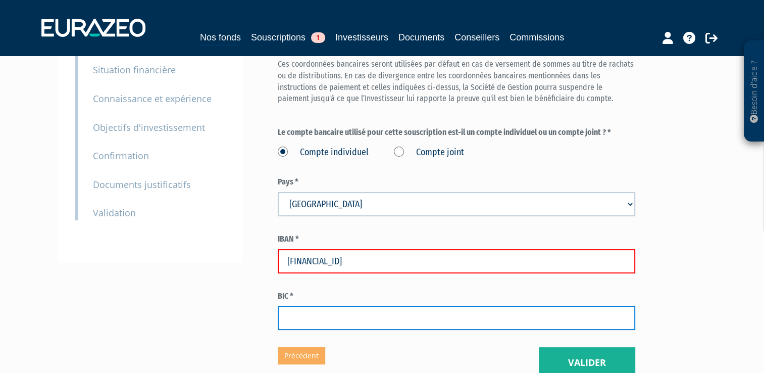
click at [293, 313] on input "text" at bounding box center [456, 317] width 357 height 24
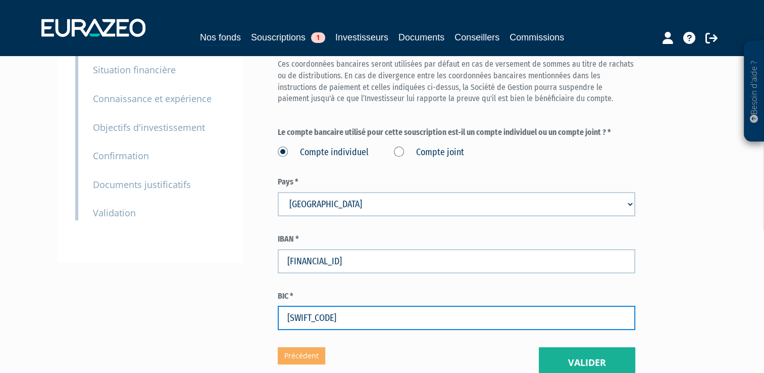
type input "AGRIFRPP822"
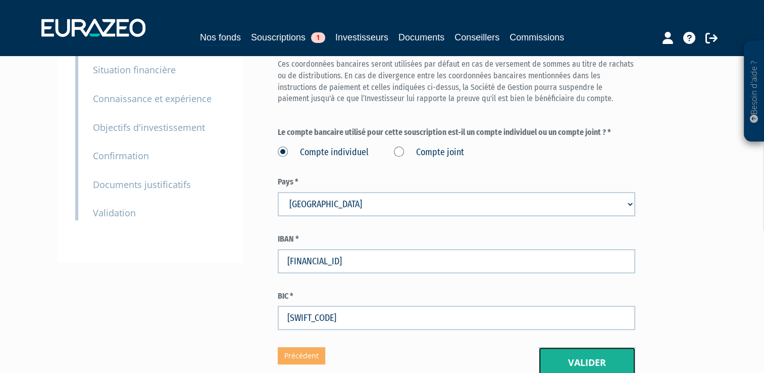
click at [582, 363] on button "Valider" at bounding box center [587, 362] width 96 height 31
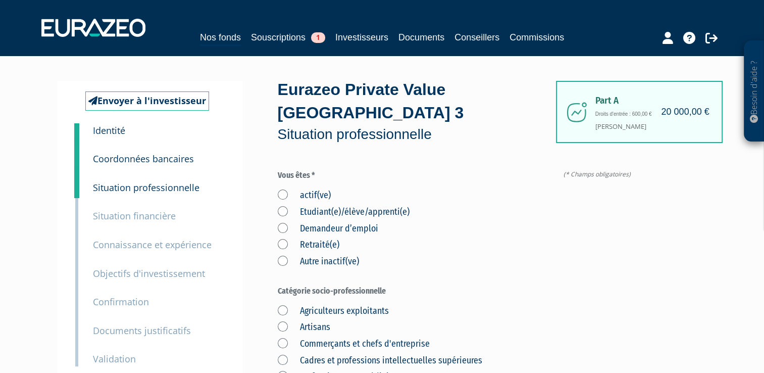
click at [278, 195] on label "actif(ve)" at bounding box center [304, 195] width 53 height 13
click at [0, 0] on input "actif(ve)" at bounding box center [0, 0] width 0 height 0
click at [281, 359] on label "Cadres et professions intellectuelles supérieures" at bounding box center [380, 360] width 205 height 13
click at [0, 0] on supérieures "Cadres et professions intellectuelles supérieures" at bounding box center [0, 0] width 0 height 0
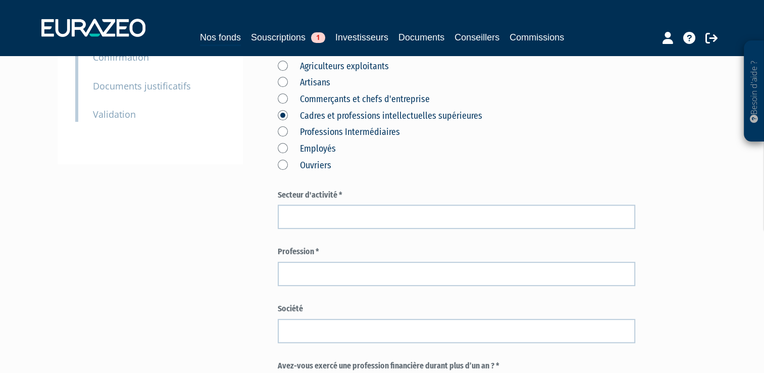
scroll to position [255, 0]
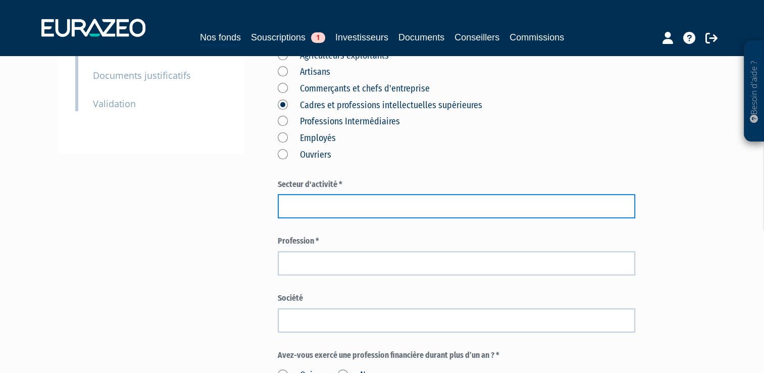
click at [295, 207] on input "text" at bounding box center [456, 206] width 357 height 24
type input "Commerca"
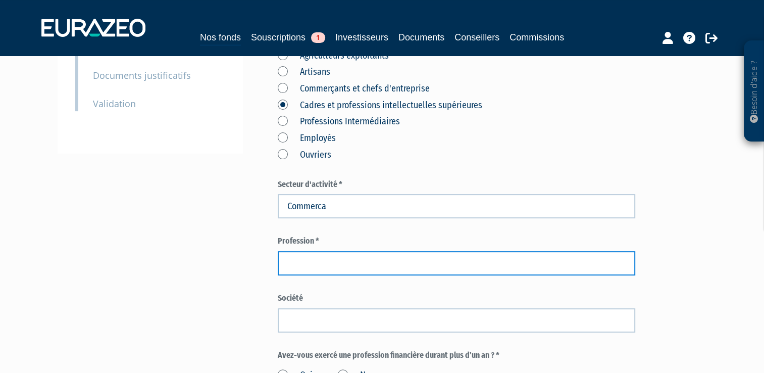
click at [296, 264] on input "text" at bounding box center [456, 263] width 357 height 24
drag, startPoint x: 432, startPoint y: 263, endPoint x: 384, endPoint y: 264, distance: 48.0
click at [384, 264] on input "Directrice servic clientèle Mao Mano" at bounding box center [456, 263] width 357 height 24
type input "Directrice servic clientèle"
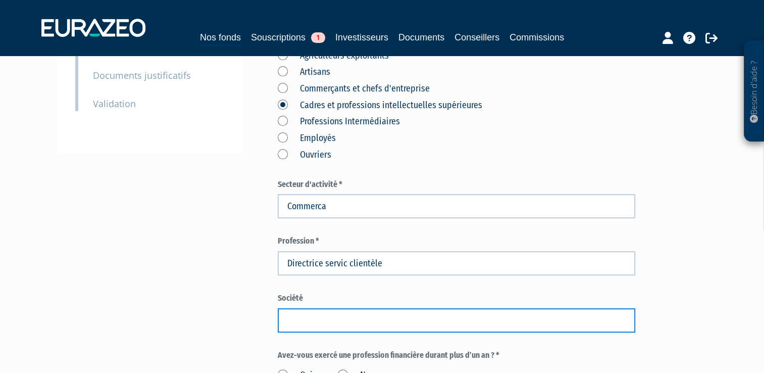
click at [296, 319] on input "text" at bounding box center [456, 320] width 357 height 24
paste input "Mao Mano"
click at [297, 317] on input "Mao Mano" at bounding box center [456, 320] width 357 height 24
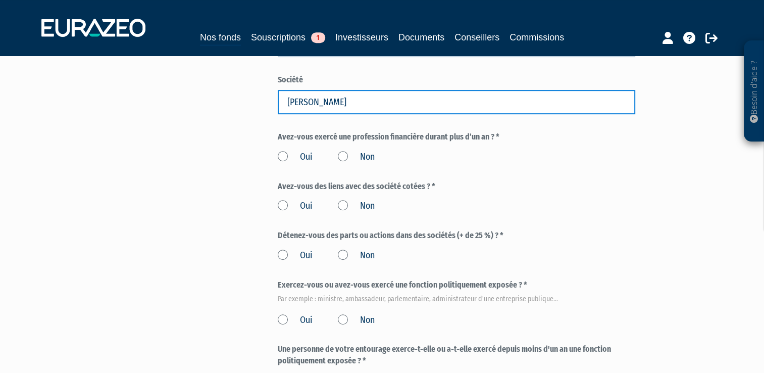
scroll to position [475, 0]
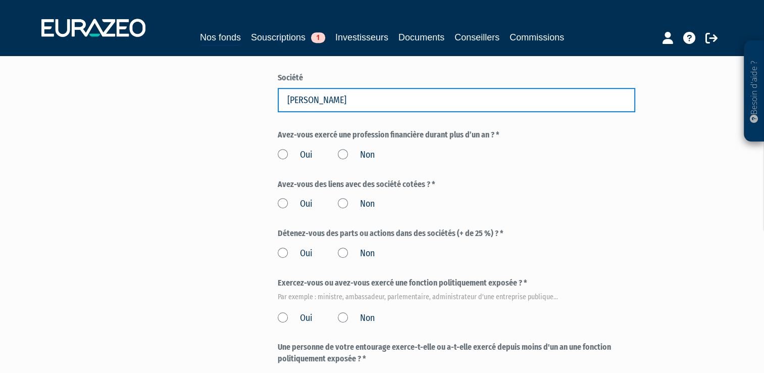
type input "Mano Mano"
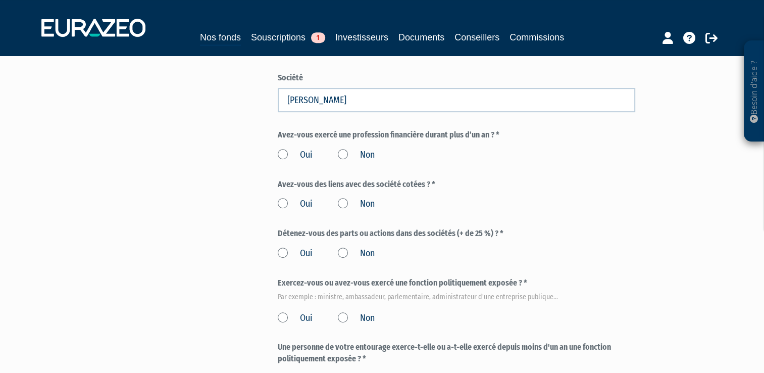
click at [343, 152] on label "Non" at bounding box center [356, 154] width 37 height 13
click at [0, 0] on input "Non" at bounding box center [0, 0] width 0 height 0
click at [342, 203] on label "Non" at bounding box center [356, 203] width 37 height 13
click at [0, 0] on input "Non" at bounding box center [0, 0] width 0 height 0
click at [343, 255] on label "Non" at bounding box center [356, 253] width 37 height 13
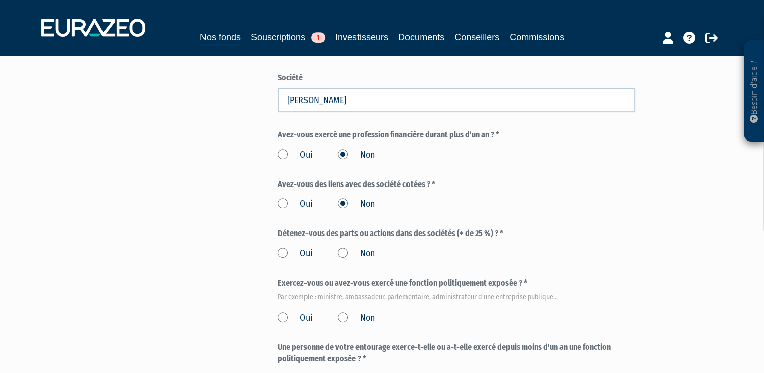
click at [0, 0] on input "Non" at bounding box center [0, 0] width 0 height 0
click at [345, 318] on label "Non" at bounding box center [356, 318] width 37 height 13
click at [0, 0] on input "Non" at bounding box center [0, 0] width 0 height 0
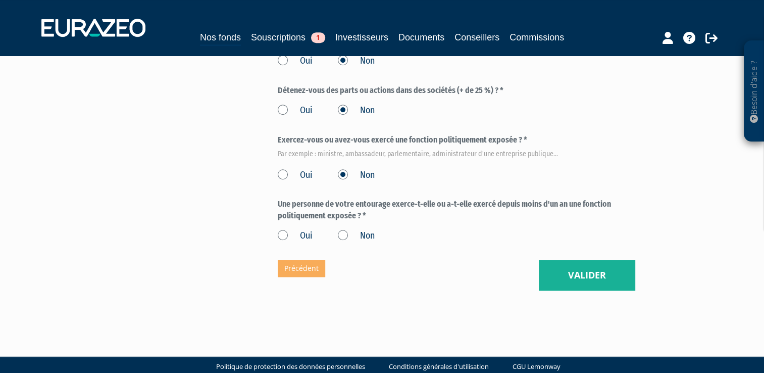
scroll to position [625, 0]
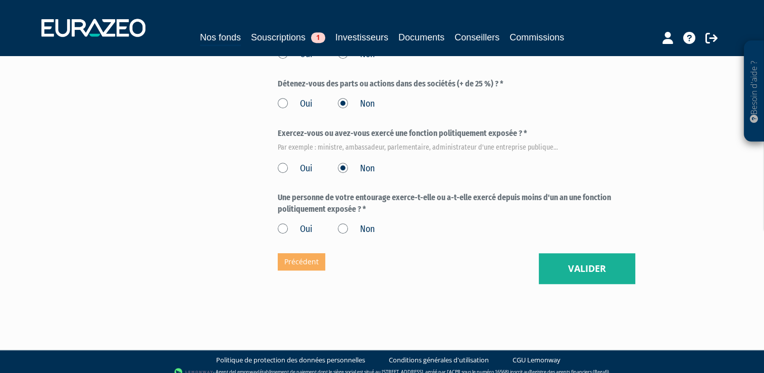
click at [342, 230] on label "Non" at bounding box center [356, 229] width 37 height 13
click at [0, 0] on input "Non" at bounding box center [0, 0] width 0 height 0
click at [342, 230] on label "Non" at bounding box center [356, 229] width 37 height 13
click at [0, 0] on input "Non" at bounding box center [0, 0] width 0 height 0
click at [594, 266] on button "Valider" at bounding box center [587, 268] width 96 height 31
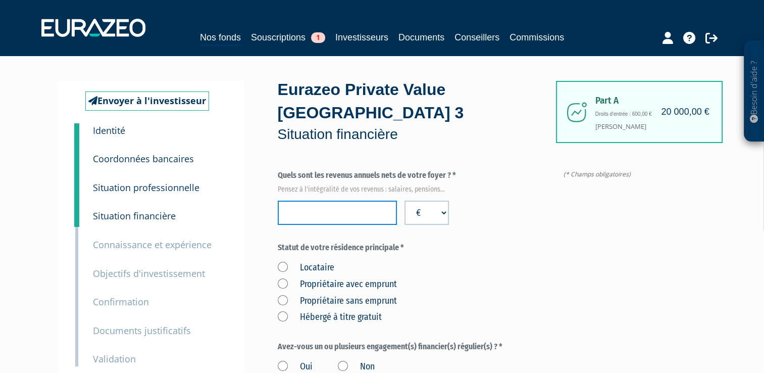
click at [366, 209] on input "number" at bounding box center [337, 212] width 119 height 24
click at [283, 284] on label "Propriétaire avec emprunt" at bounding box center [337, 284] width 119 height 13
click at [0, 0] on emprunt "Propriétaire avec emprunt" at bounding box center [0, 0] width 0 height 0
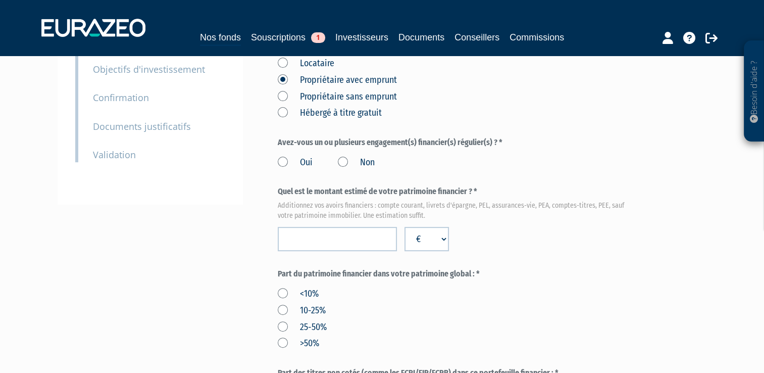
scroll to position [209, 0]
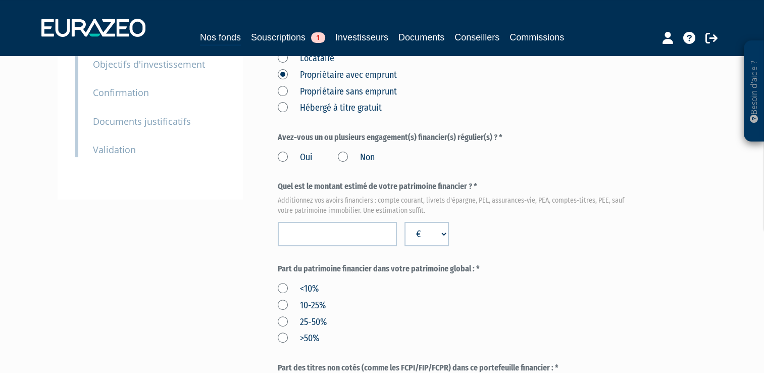
click at [285, 155] on label "Oui" at bounding box center [295, 157] width 35 height 13
click at [0, 0] on input "Oui" at bounding box center [0, 0] width 0 height 0
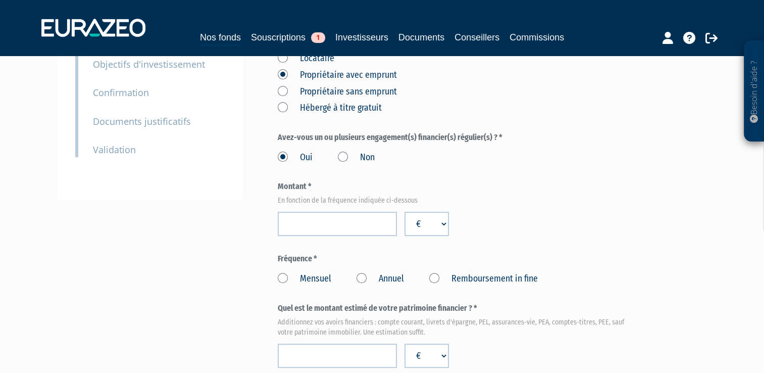
click at [286, 276] on label "Mensuel" at bounding box center [305, 278] width 54 height 13
click at [0, 0] on input "Mensuel" at bounding box center [0, 0] width 0 height 0
click at [335, 223] on input "number" at bounding box center [337, 224] width 119 height 24
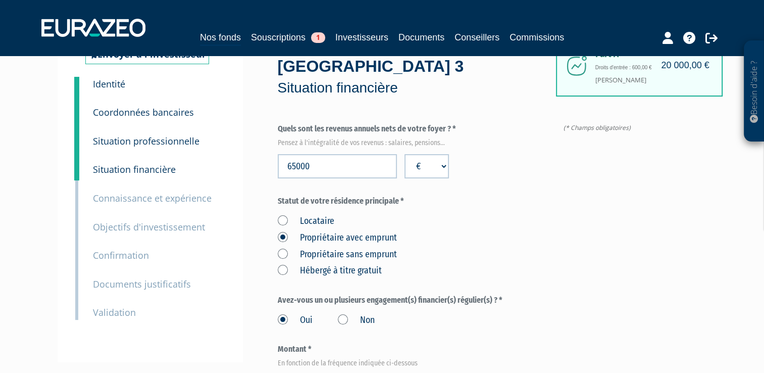
scroll to position [44, 0]
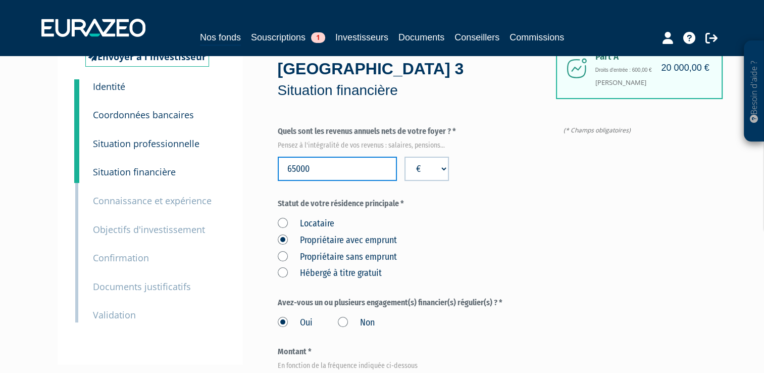
drag, startPoint x: 294, startPoint y: 167, endPoint x: 281, endPoint y: 165, distance: 13.4
click at [281, 165] on input "65000" at bounding box center [337, 169] width 119 height 24
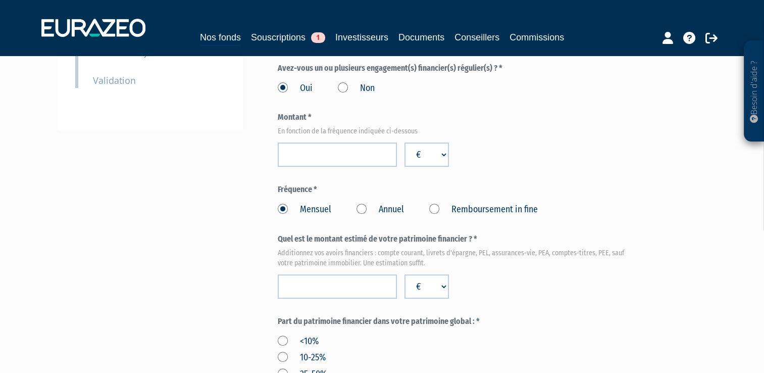
scroll to position [279, 0]
type input "86000"
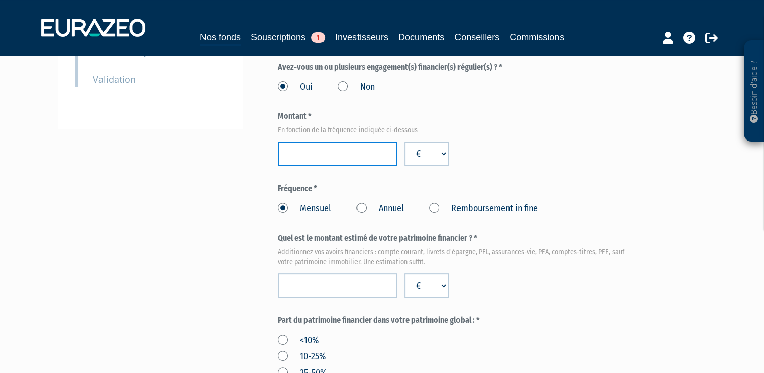
click at [361, 152] on input "number" at bounding box center [337, 153] width 119 height 24
type input "1000"
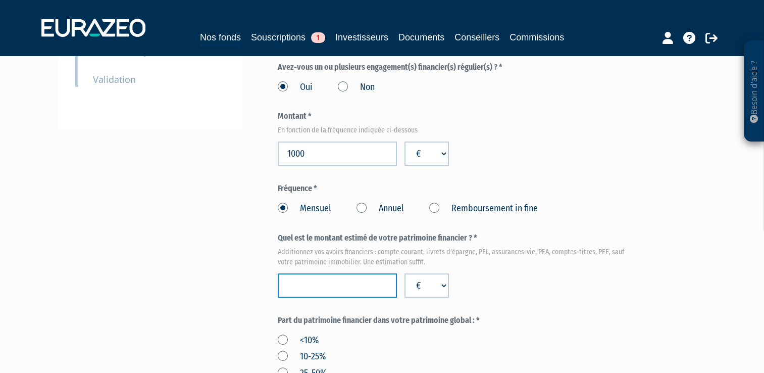
click at [358, 282] on input "number" at bounding box center [337, 285] width 119 height 24
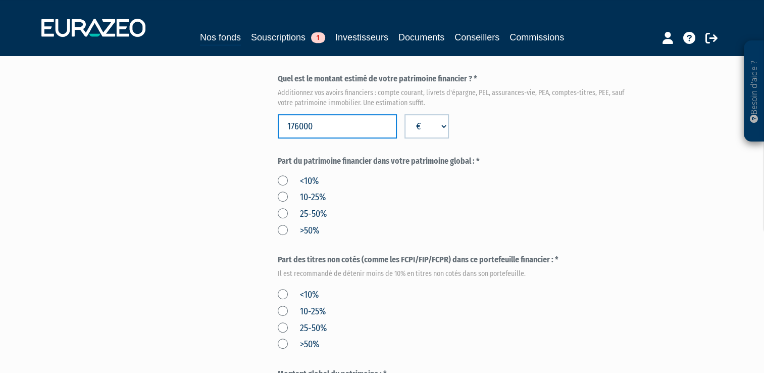
scroll to position [481, 0]
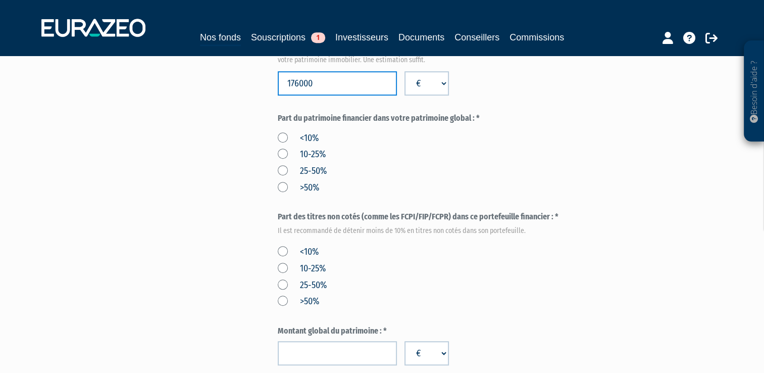
type input "176000"
click at [279, 170] on label "25-50%" at bounding box center [302, 171] width 49 height 13
click at [0, 0] on input "25-50%" at bounding box center [0, 0] width 0 height 0
click at [282, 247] on label "<10%" at bounding box center [298, 251] width 41 height 13
click at [0, 0] on input "<10%" at bounding box center [0, 0] width 0 height 0
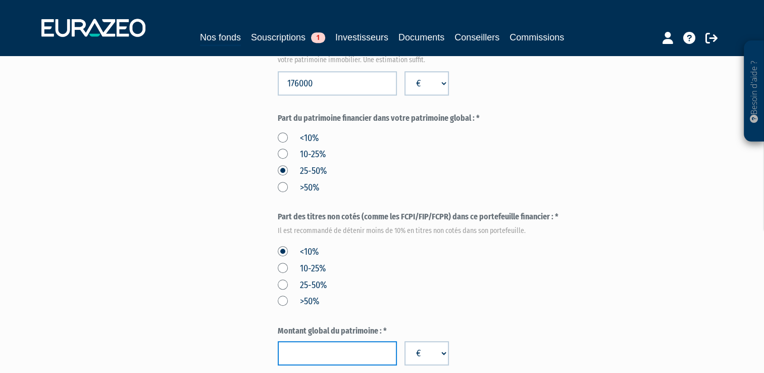
click at [346, 350] on input "number" at bounding box center [337, 353] width 119 height 24
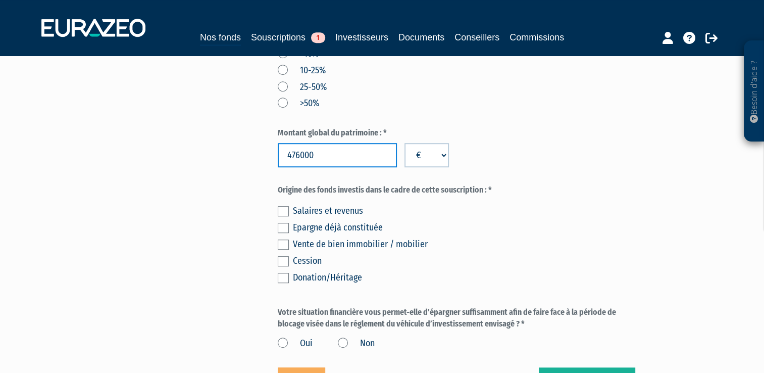
scroll to position [682, 0]
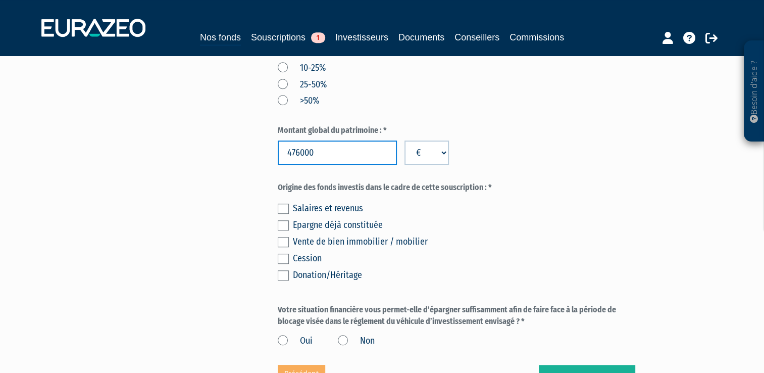
type input "476000"
click at [279, 223] on label at bounding box center [283, 225] width 11 height 10
click at [0, 0] on input "checkbox" at bounding box center [0, 0] width 0 height 0
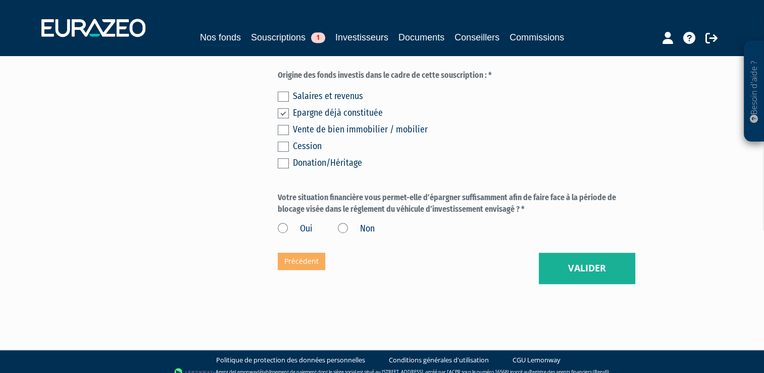
scroll to position [796, 0]
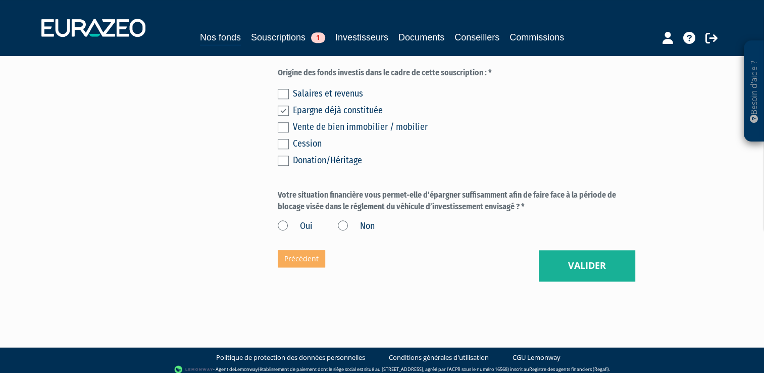
click at [281, 223] on label "Oui" at bounding box center [295, 226] width 35 height 13
click at [0, 0] on input "Oui" at bounding box center [0, 0] width 0 height 0
click at [587, 263] on button "Valider" at bounding box center [587, 265] width 96 height 31
